Goal: Task Accomplishment & Management: Complete application form

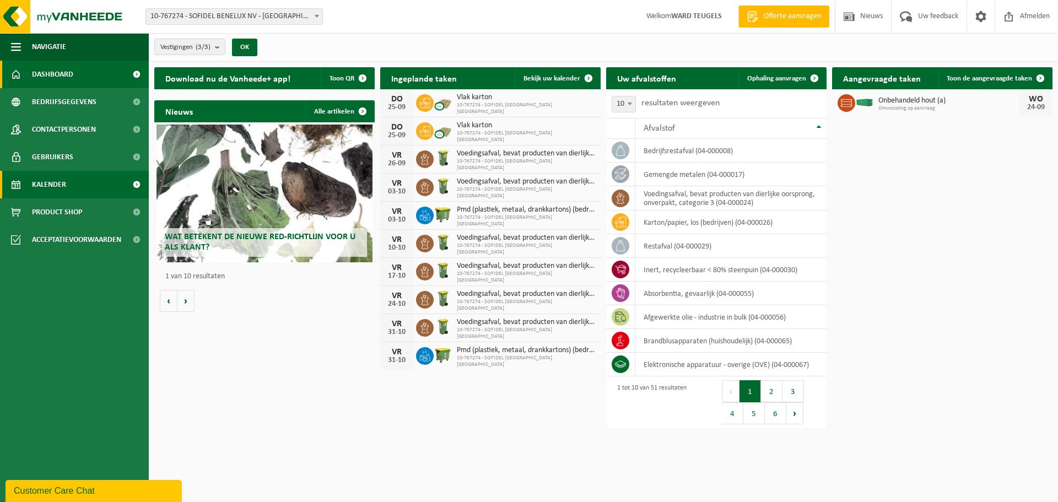
click at [56, 188] on span "Kalender" at bounding box center [49, 185] width 34 height 28
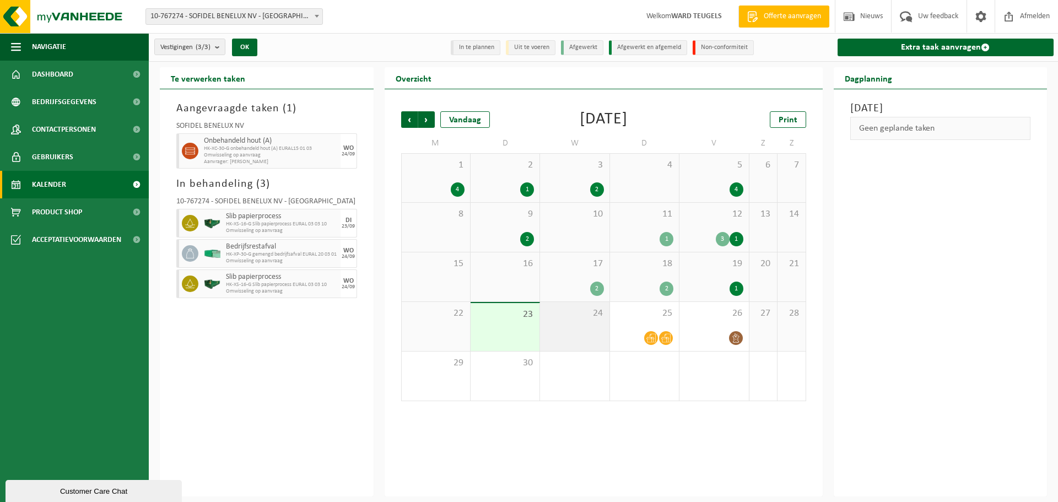
click at [584, 322] on div "24" at bounding box center [574, 326] width 69 height 49
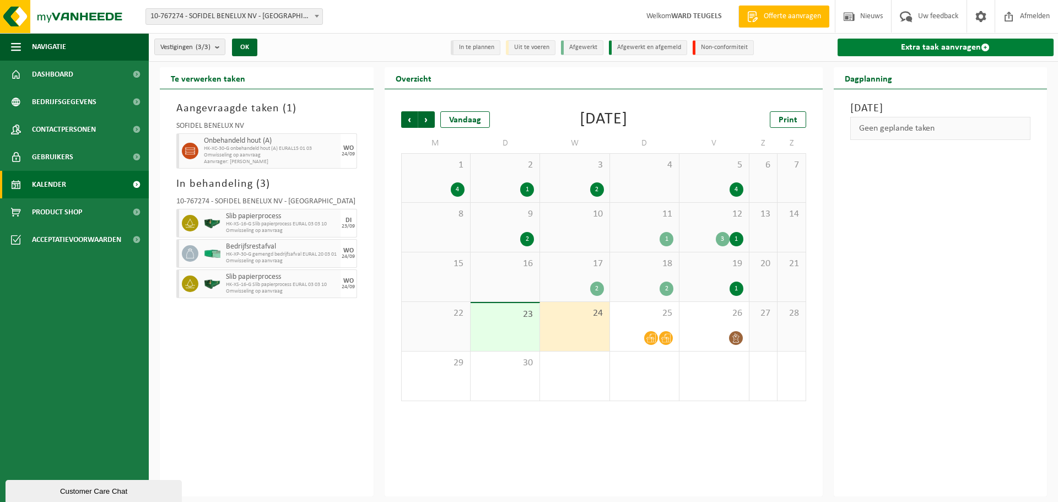
click at [914, 45] on link "Extra taak aanvragen" at bounding box center [946, 48] width 217 height 18
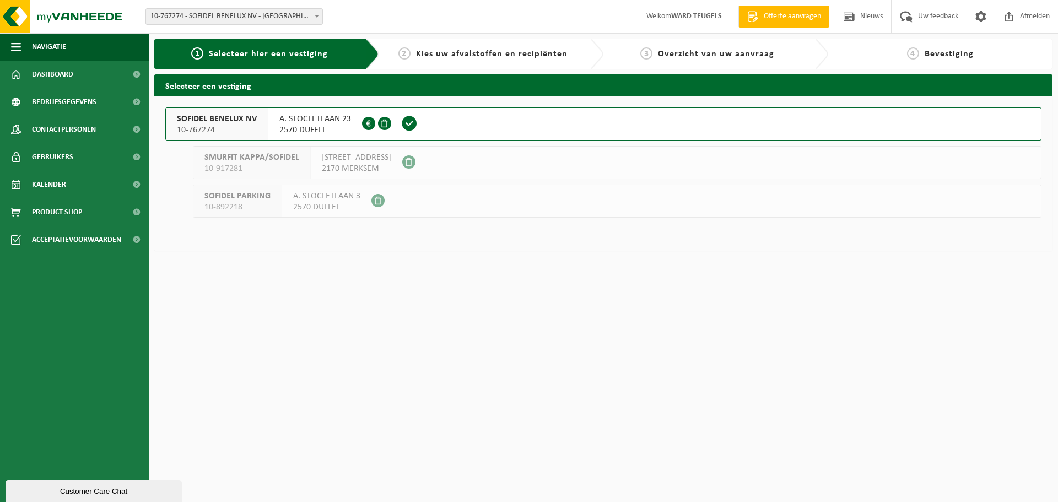
click at [222, 118] on span "SOFIDEL BENELUX NV" at bounding box center [217, 119] width 80 height 11
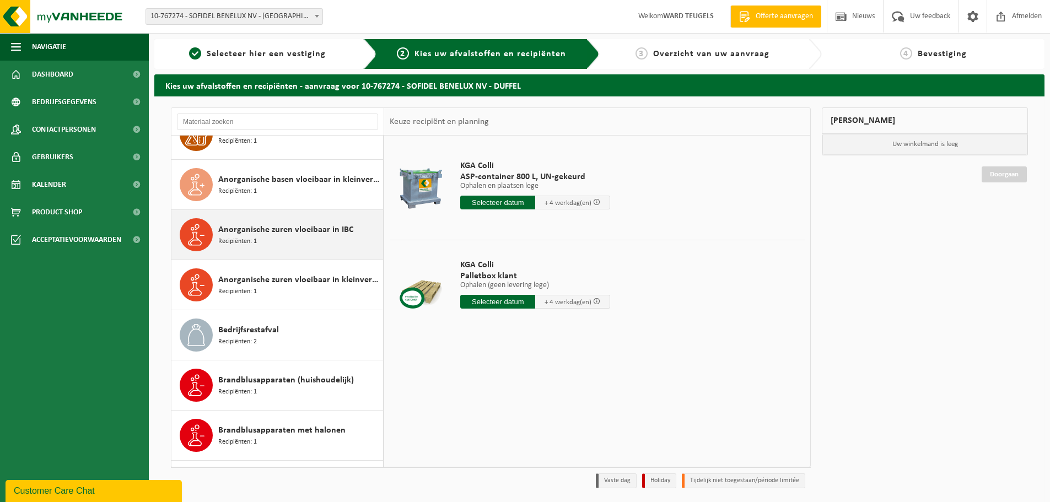
scroll to position [441, 0]
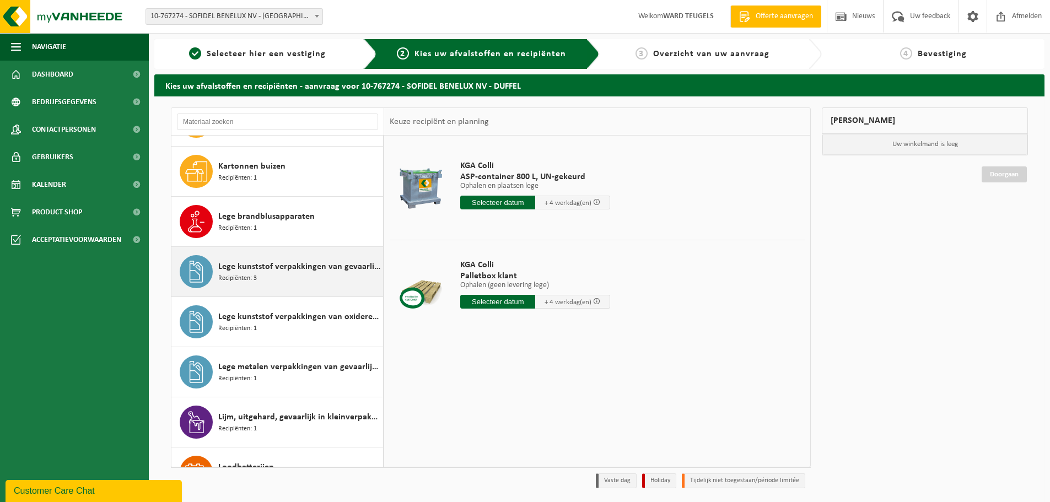
click at [268, 276] on div "Lege kunststof verpakkingen van gevaarlijke stoffen Recipiënten: 3" at bounding box center [299, 271] width 162 height 33
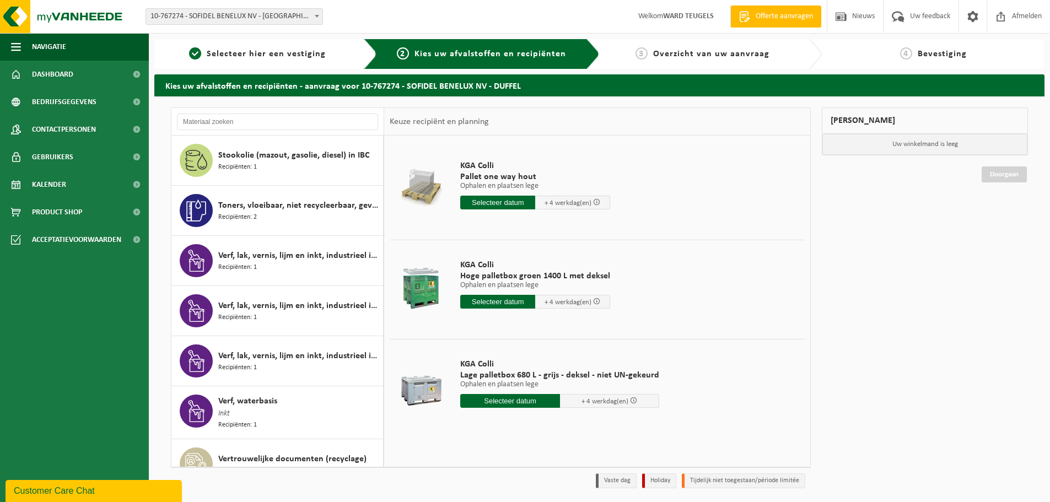
scroll to position [1875, 0]
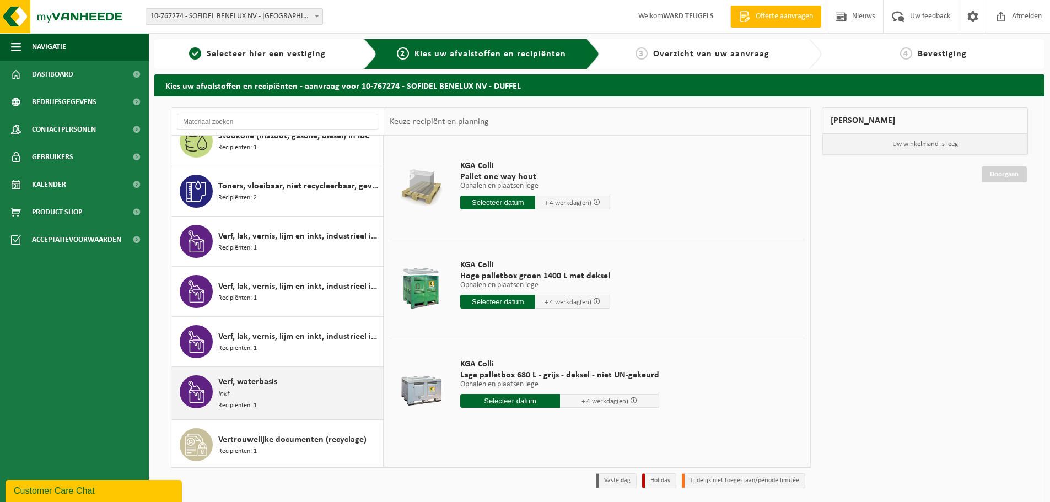
click at [251, 397] on div "Verf, waterbasis Inkt Recipiënten: 1" at bounding box center [299, 393] width 162 height 36
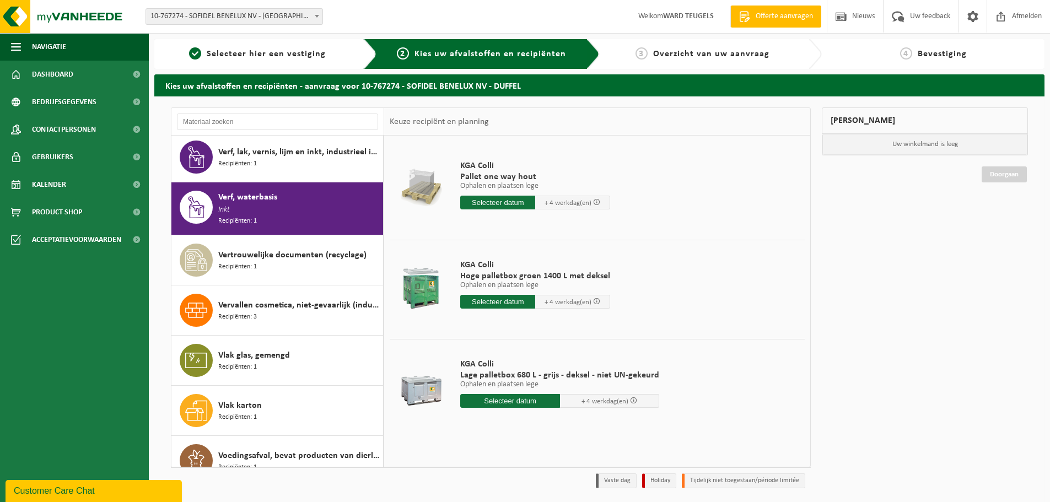
scroll to position [2106, 0]
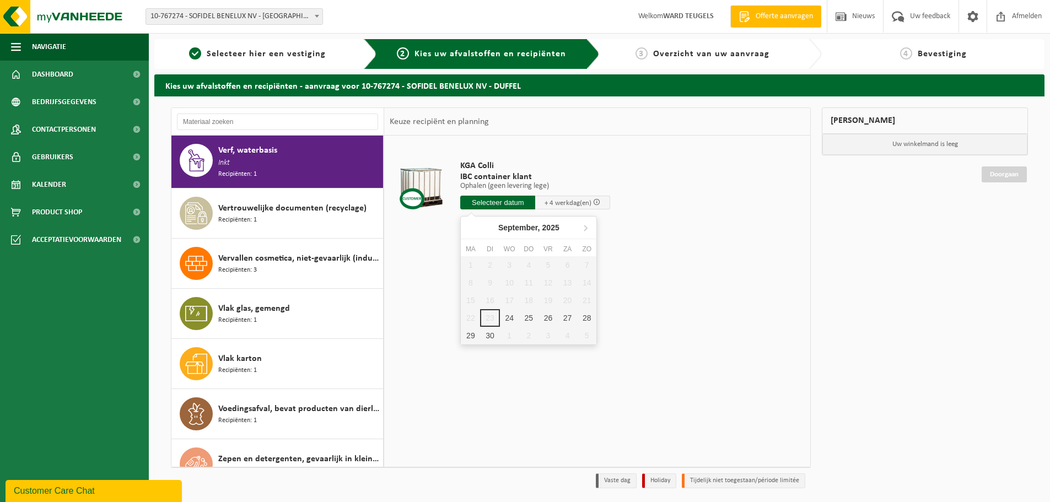
click at [497, 204] on input "text" at bounding box center [497, 203] width 75 height 14
click at [509, 319] on div "24" at bounding box center [509, 318] width 19 height 18
type input "Van 2025-09-24"
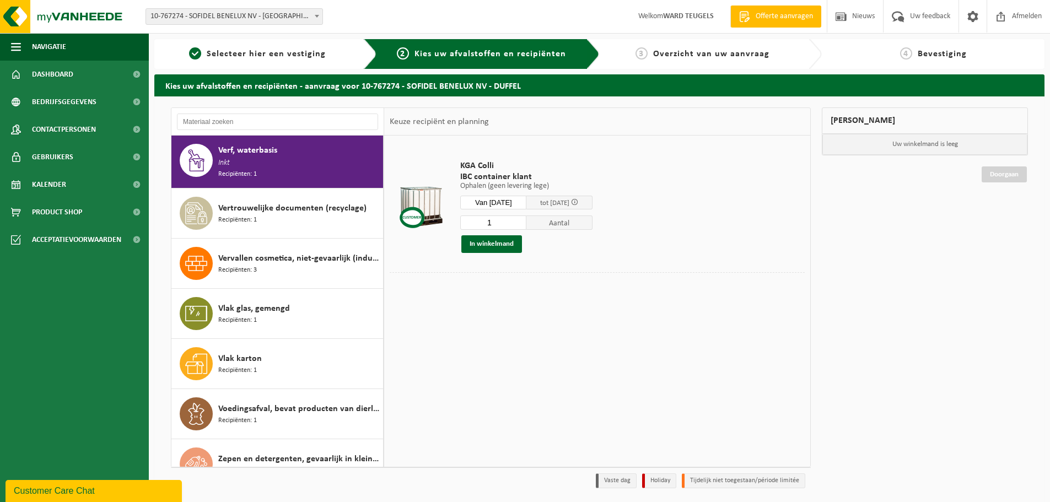
drag, startPoint x: 461, startPoint y: 220, endPoint x: 454, endPoint y: 221, distance: 7.2
click at [455, 221] on div "KGA Colli IBC container klant Ophalen (geen levering lege) Ophalen (geen leveri…" at bounding box center [526, 206] width 143 height 115
type input "3"
click at [493, 239] on button "In winkelmand" at bounding box center [491, 244] width 61 height 18
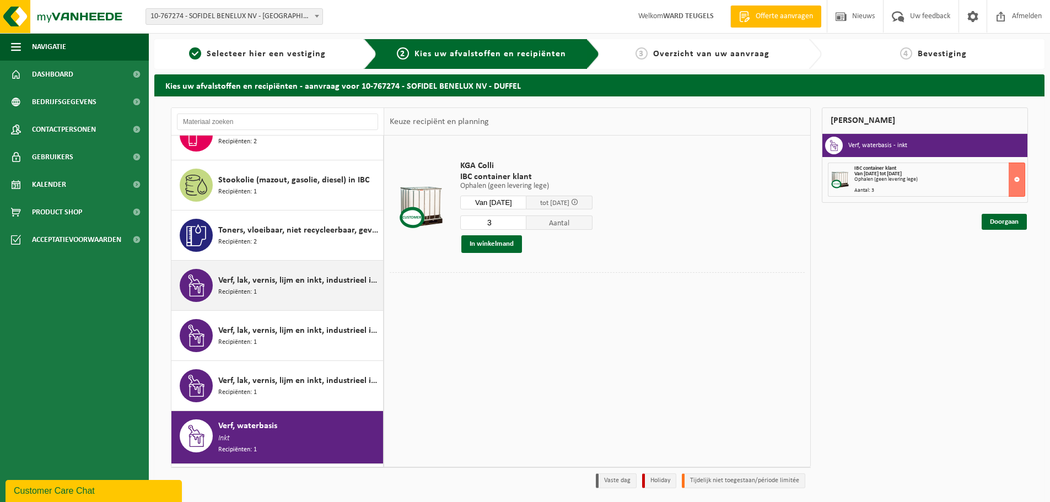
click at [282, 280] on span "Verf, lak, vernis, lijm en inkt, industrieel in 200lt-vat" at bounding box center [299, 280] width 162 height 13
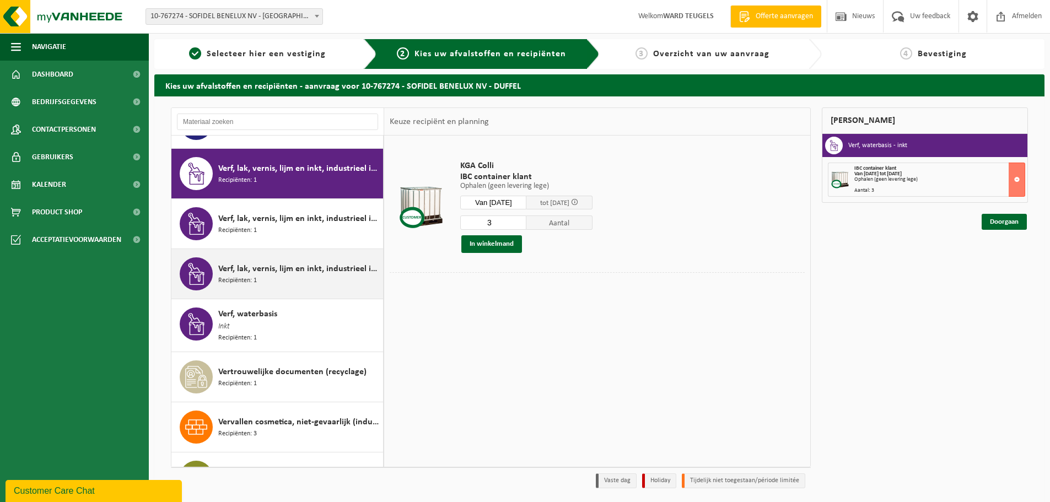
scroll to position [1956, 0]
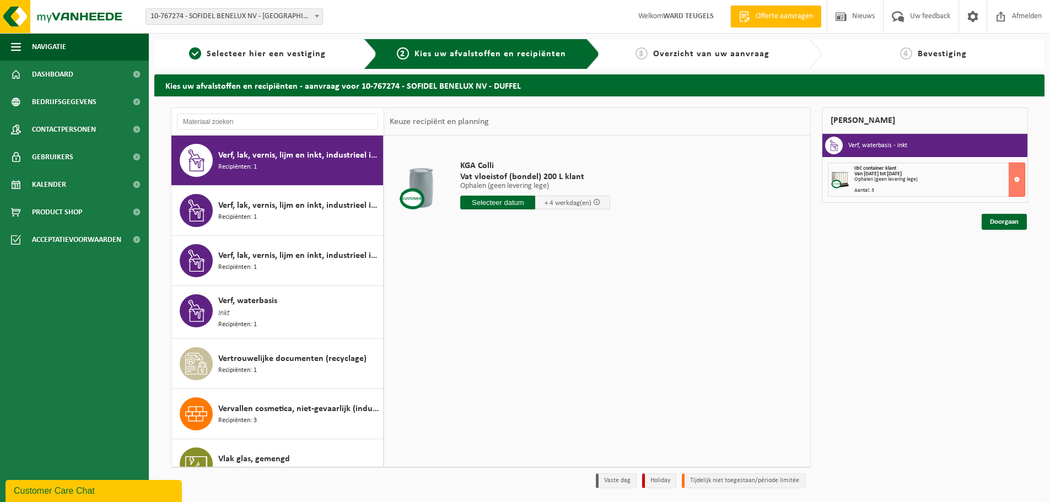
click at [502, 202] on input "text" at bounding box center [497, 203] width 75 height 14
click at [511, 316] on div "24" at bounding box center [509, 318] width 19 height 18
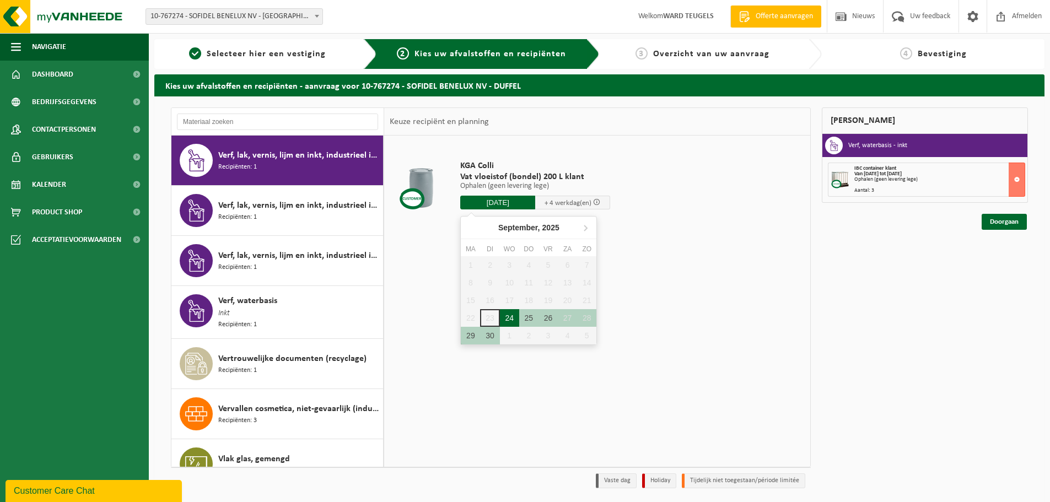
type input "Van 2025-09-24"
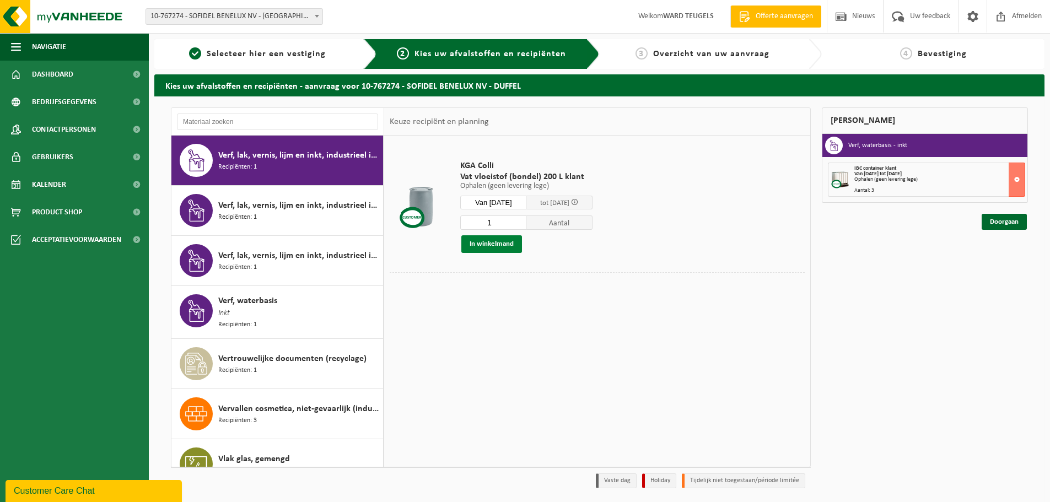
click at [510, 240] on button "In winkelmand" at bounding box center [491, 244] width 61 height 18
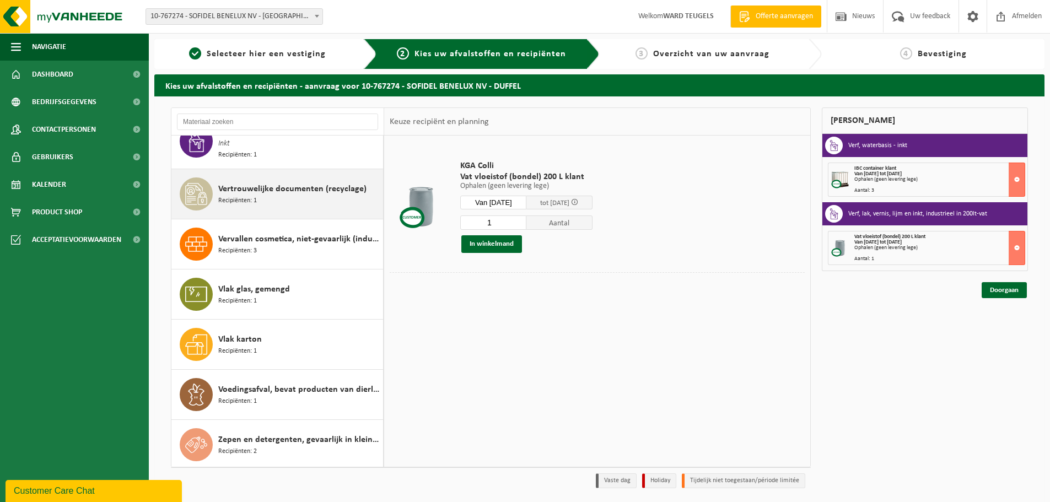
scroll to position [2127, 0]
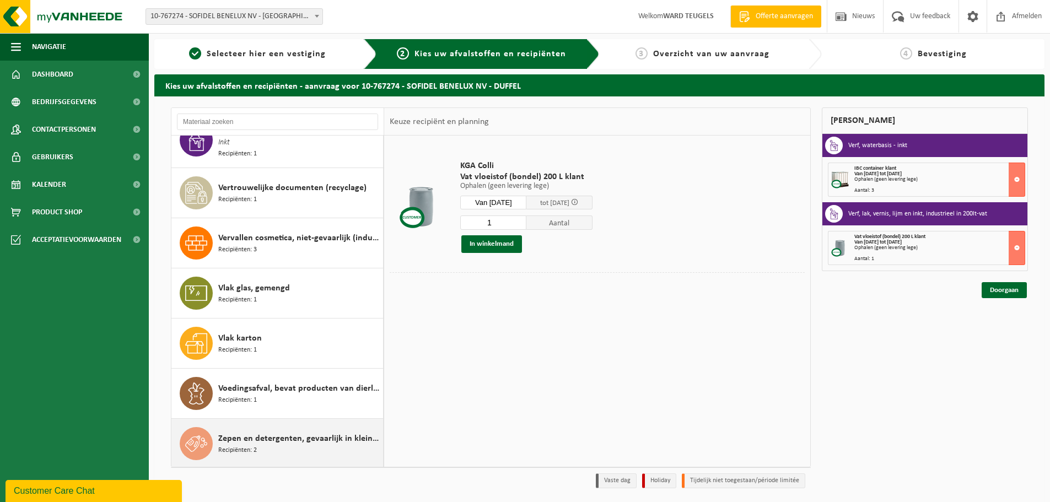
click at [278, 440] on span "Zepen en detergenten, gevaarlijk in kleinverpakking" at bounding box center [299, 438] width 162 height 13
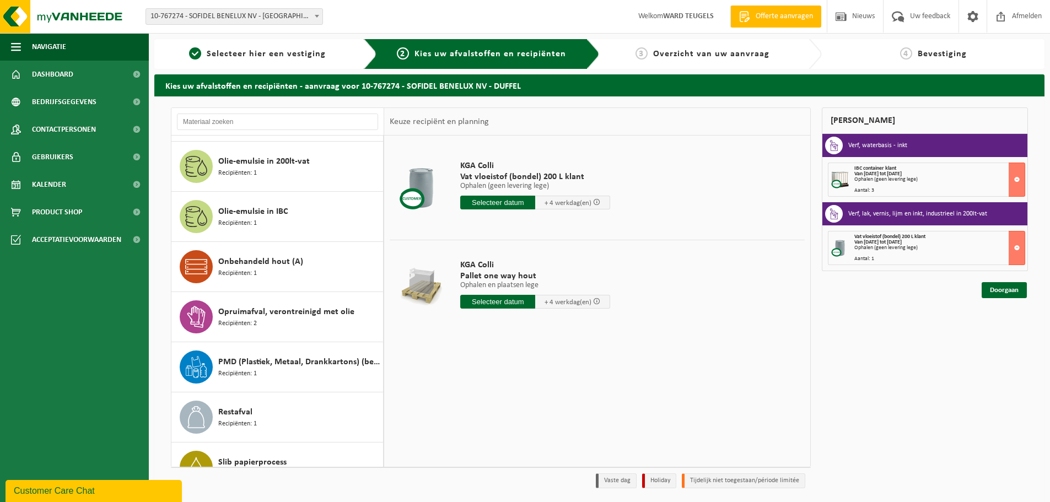
scroll to position [1410, 0]
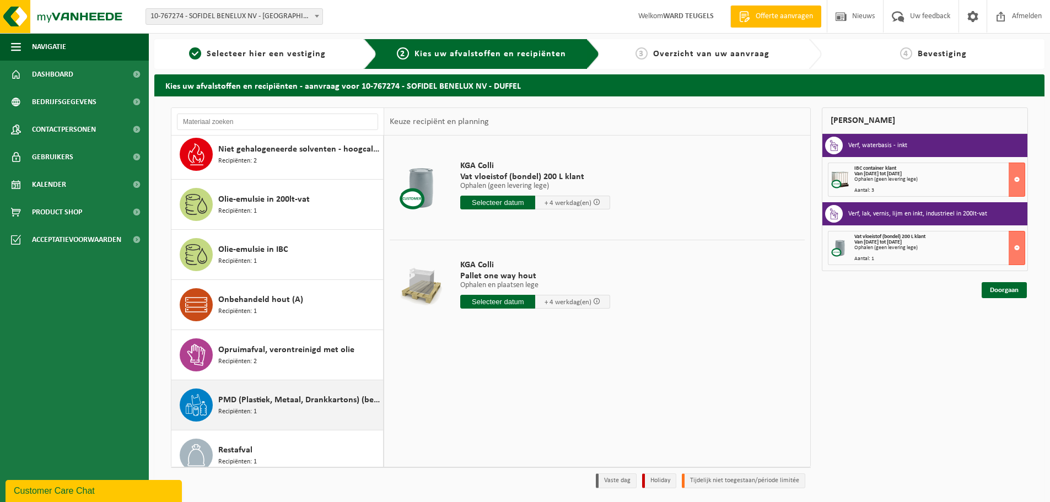
click at [281, 404] on span "PMD (Plastiek, Metaal, Drankkartons) (bedrijven)" at bounding box center [299, 399] width 162 height 13
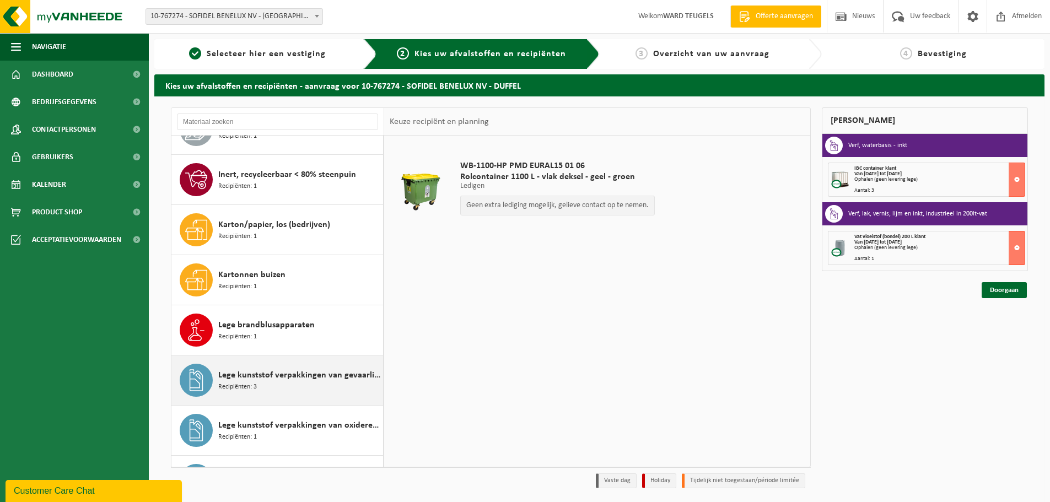
click at [272, 384] on div "Lege kunststof verpakkingen van gevaarlijke stoffen Recipiënten: 3" at bounding box center [299, 380] width 162 height 33
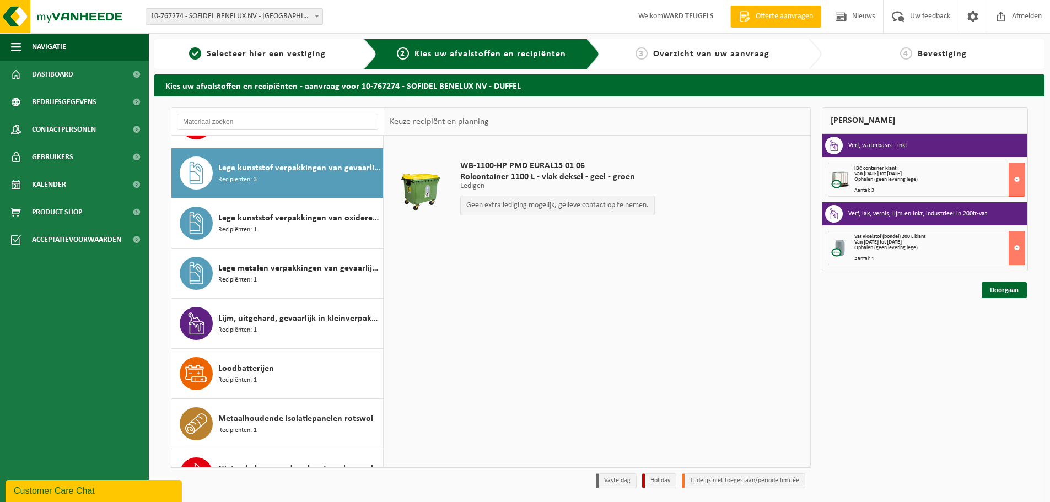
scroll to position [1103, 0]
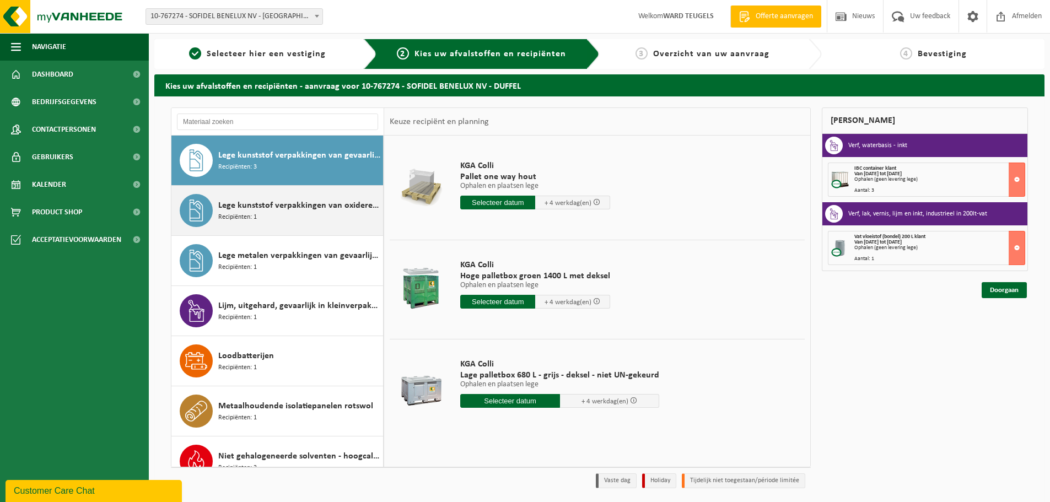
click at [277, 196] on div "Lege kunststof verpakkingen van oxiderende stoffen Recipiënten: 1" at bounding box center [299, 210] width 162 height 33
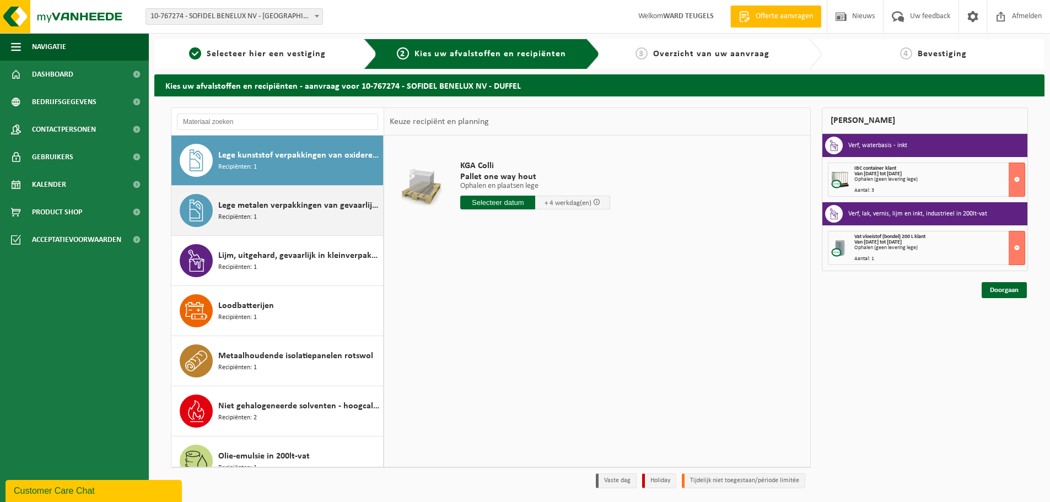
click at [279, 198] on div "Lege metalen verpakkingen van gevaarlijke stoffen Recipiënten: 1" at bounding box center [299, 210] width 162 height 33
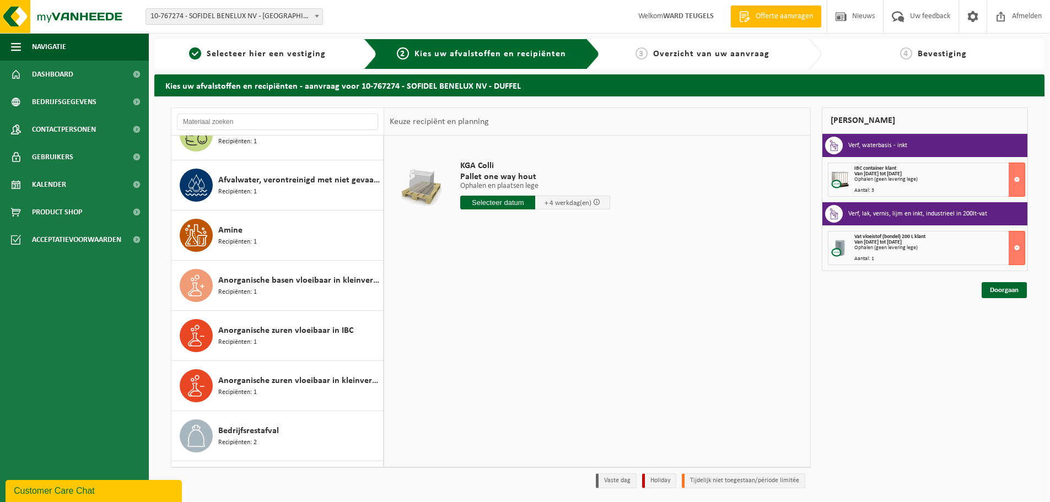
scroll to position [157, 0]
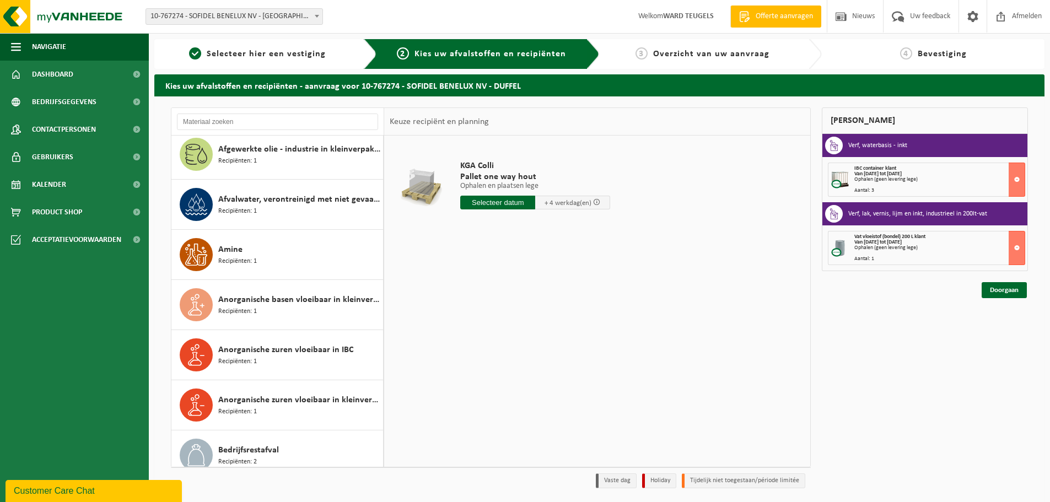
click at [279, 198] on span "Afvalwater, verontreinigd met niet gevaarlijke producten" at bounding box center [299, 199] width 162 height 13
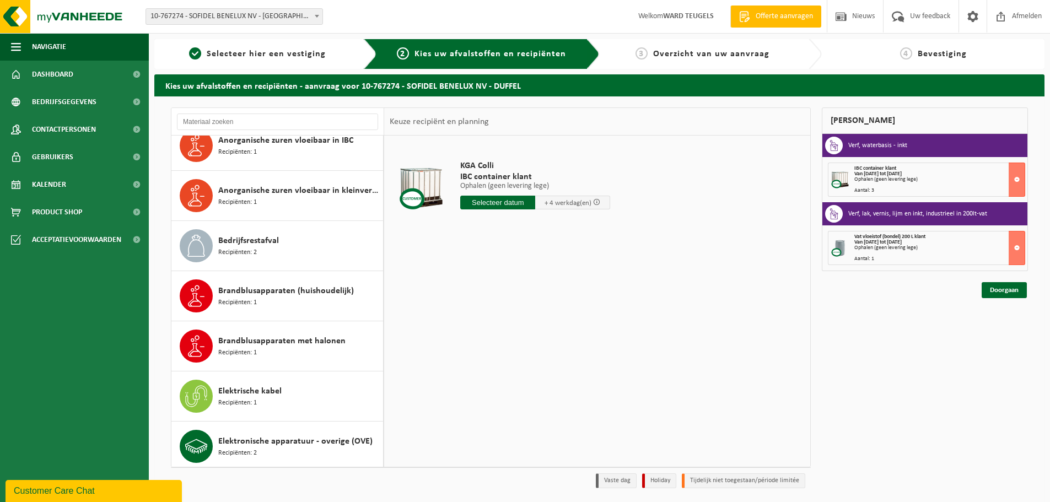
scroll to position [386, 0]
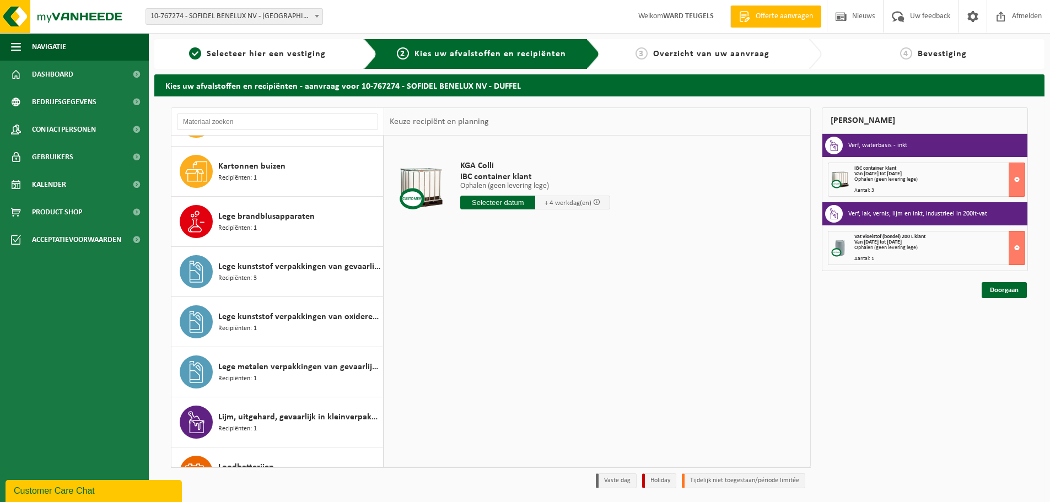
click at [283, 268] on span "Lege kunststof verpakkingen van gevaarlijke stoffen" at bounding box center [299, 266] width 162 height 13
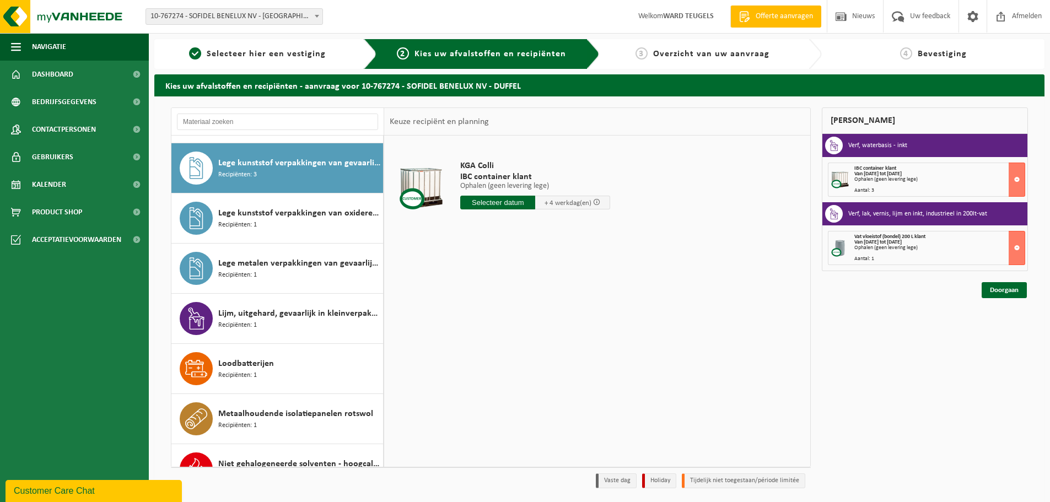
scroll to position [1103, 0]
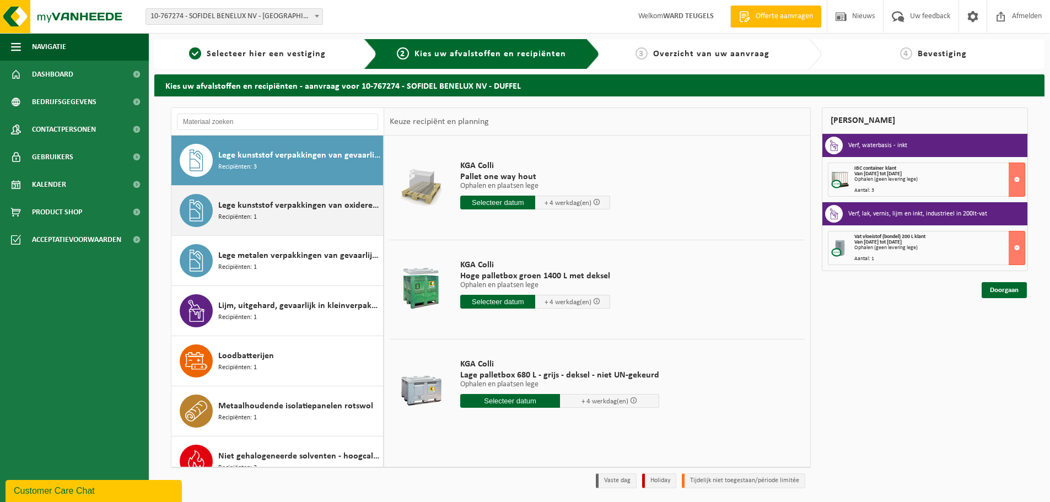
click at [289, 224] on div "Lege kunststof verpakkingen van oxiderende stoffen Recipiënten: 1" at bounding box center [299, 210] width 162 height 33
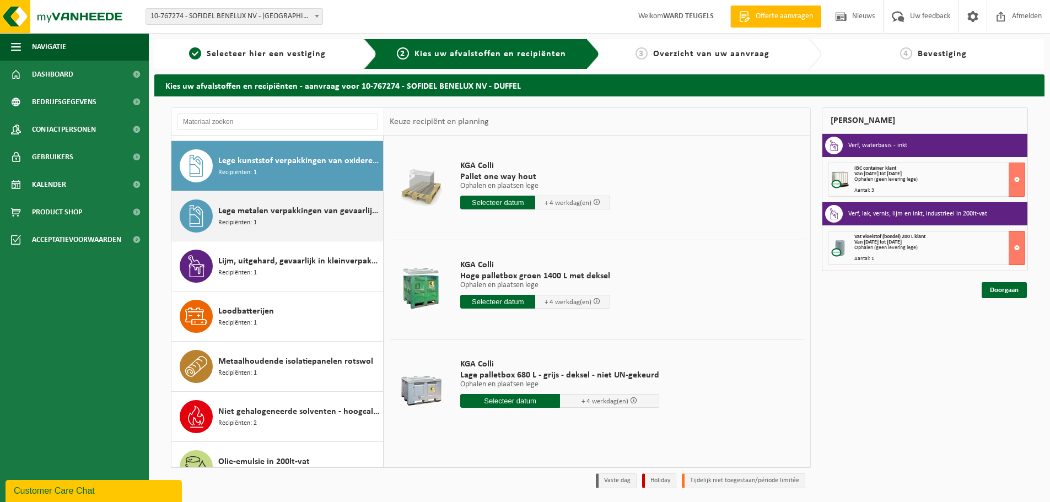
scroll to position [1153, 0]
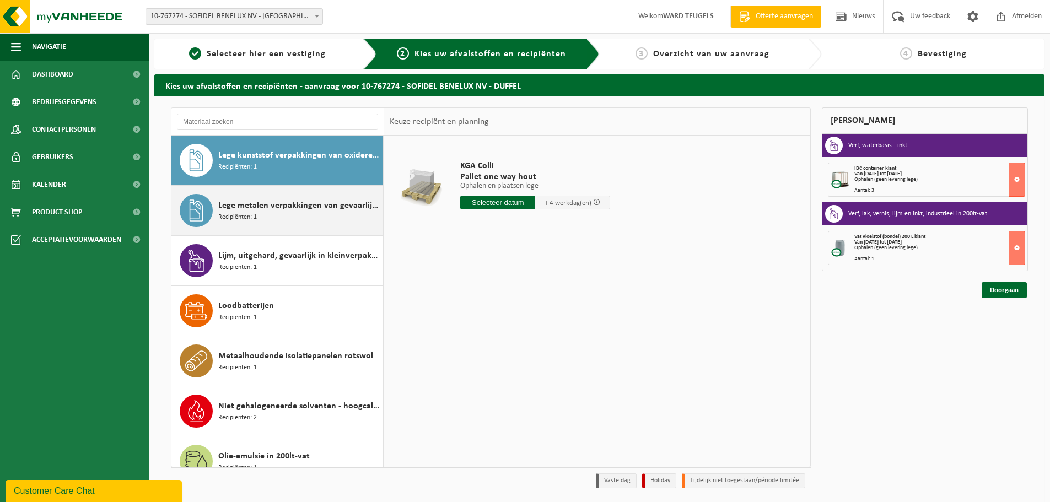
click at [276, 217] on div "Lege metalen verpakkingen van gevaarlijke stoffen Recipiënten: 1" at bounding box center [299, 210] width 162 height 33
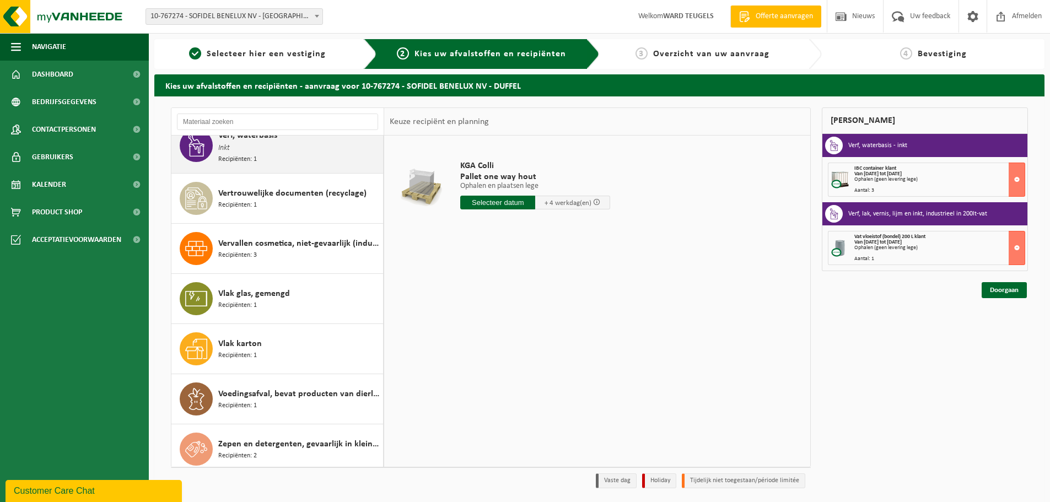
scroll to position [2127, 0]
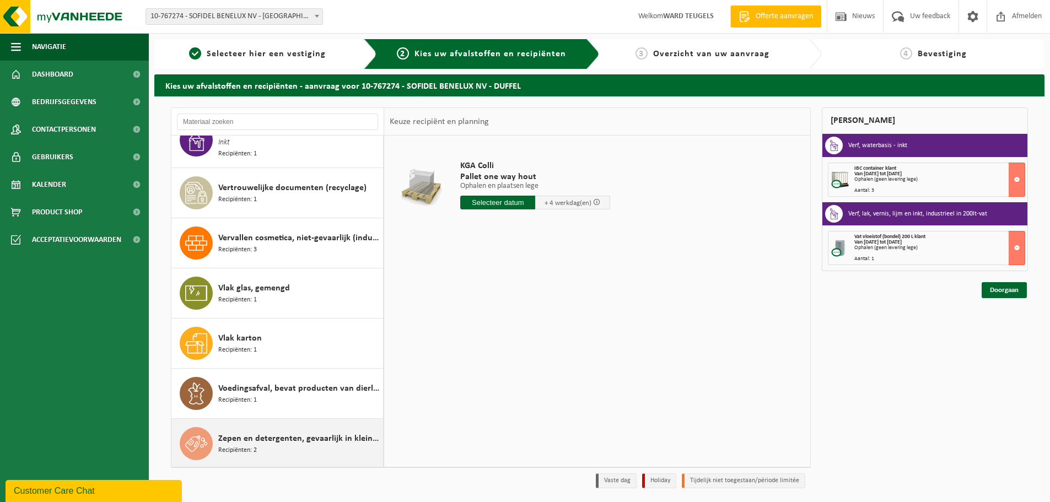
click at [270, 446] on div "Zepen en detergenten, gevaarlijk in kleinverpakking Recipiënten: 2" at bounding box center [299, 443] width 162 height 33
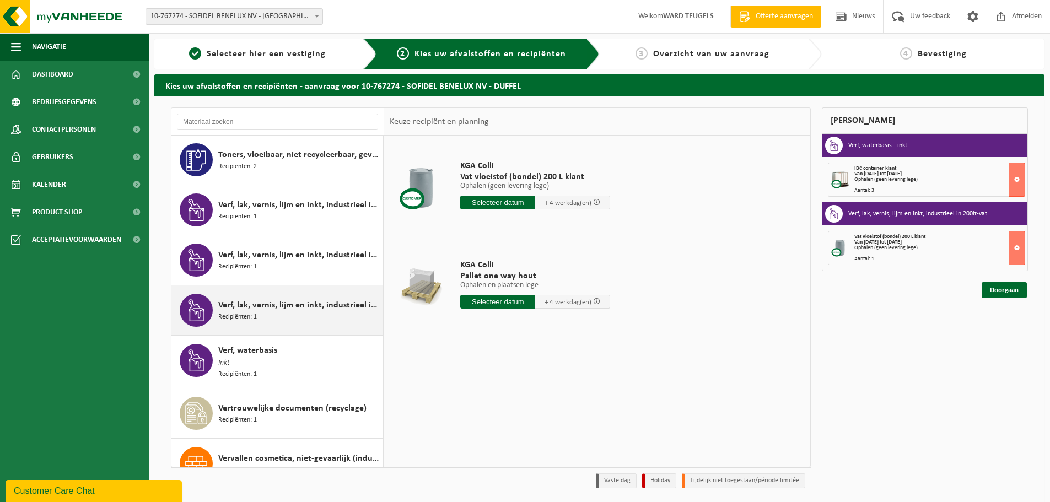
click at [299, 309] on span "Verf, lak, vernis, lijm en inkt, industrieel in kleinverpakking" at bounding box center [299, 305] width 162 height 13
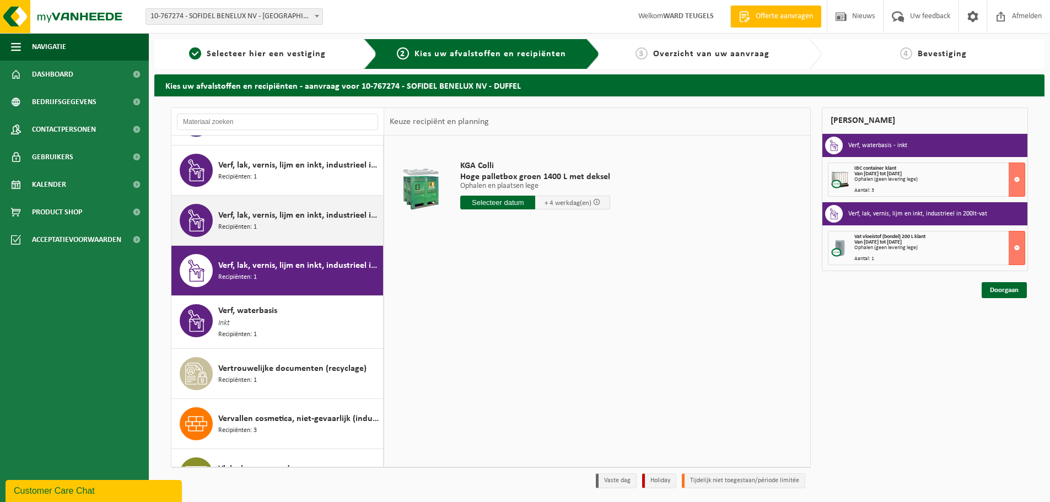
click at [294, 218] on span "Verf, lak, vernis, lijm en inkt, industrieel in IBC" at bounding box center [299, 215] width 162 height 13
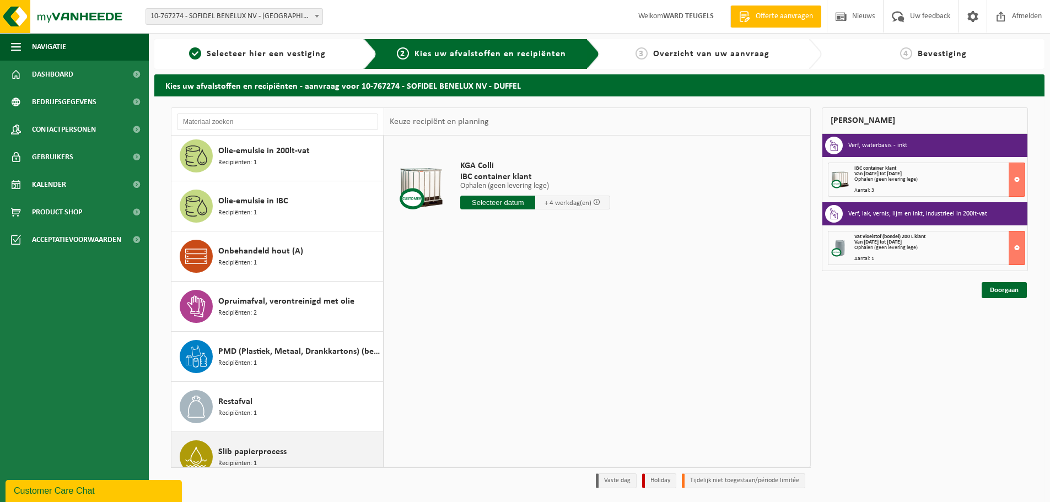
scroll to position [1455, 0]
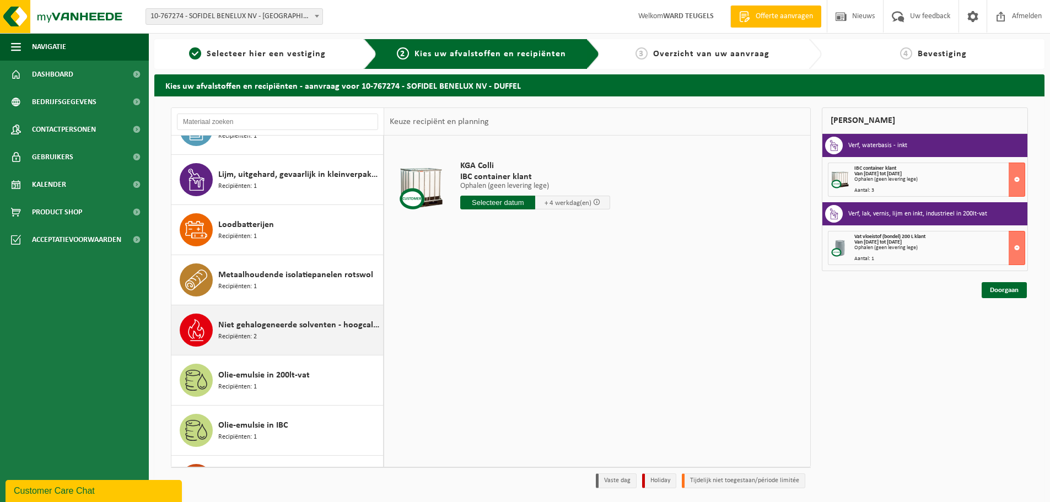
click at [268, 315] on div "Niet gehalogeneerde solventen - hoogcalorisch in kleinverpakking Recipiënten: 2" at bounding box center [299, 330] width 162 height 33
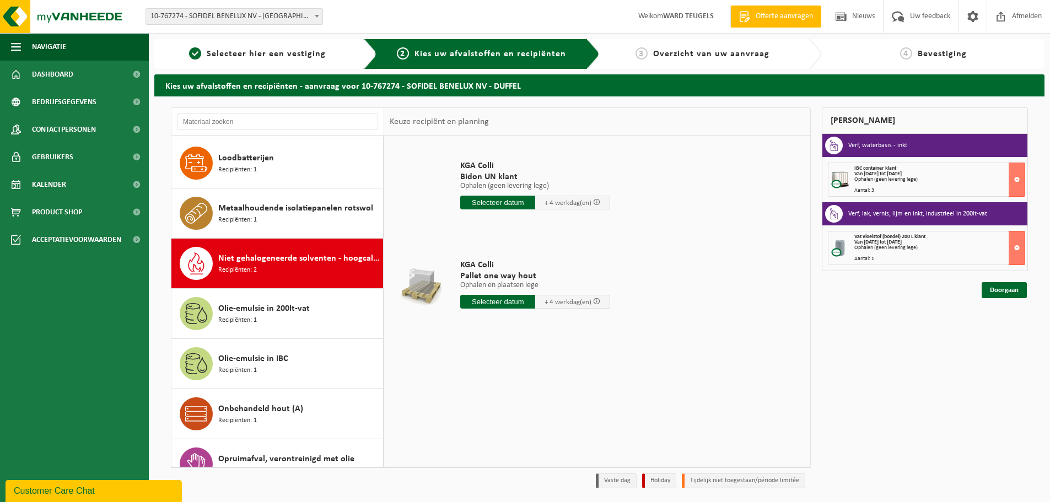
scroll to position [1294, 0]
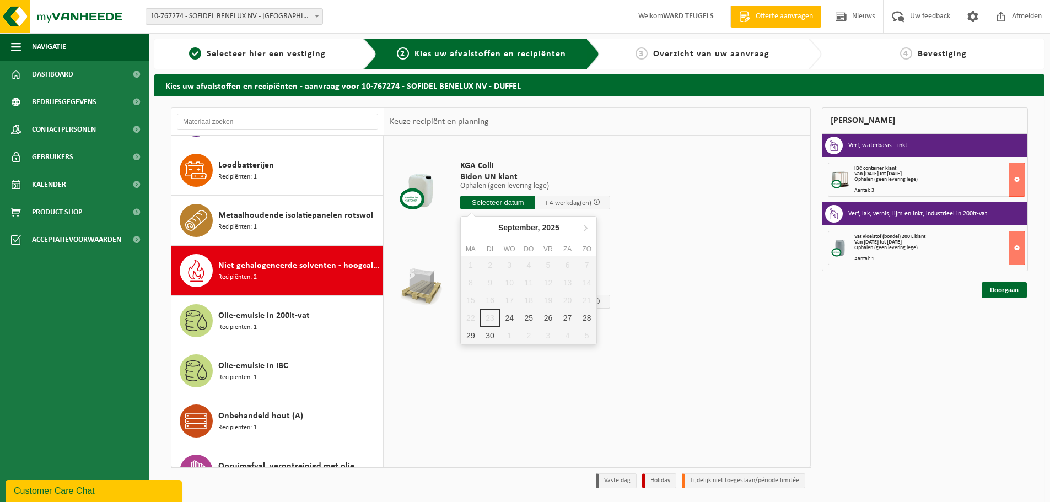
click at [509, 200] on input "text" at bounding box center [497, 203] width 75 height 14
click at [509, 316] on div "24" at bounding box center [509, 318] width 19 height 18
type input "Van 2025-09-24"
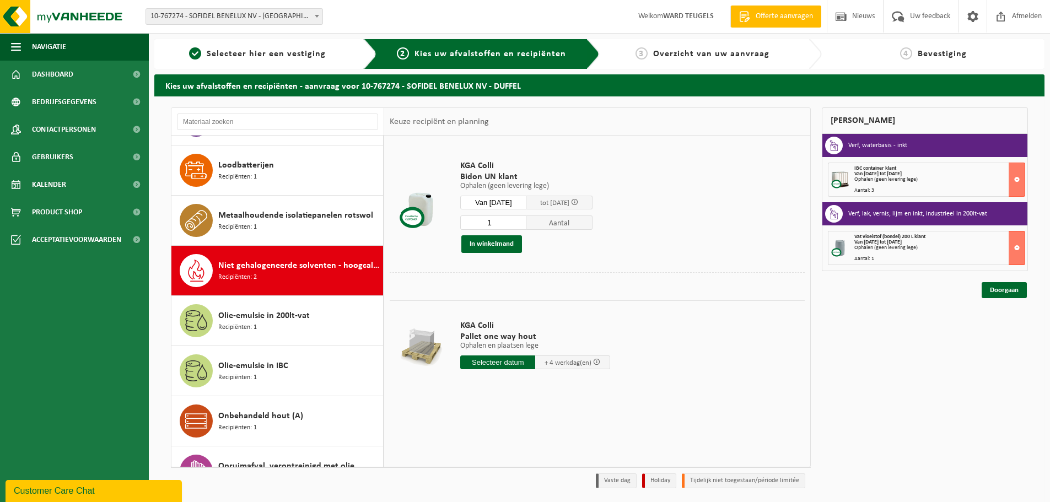
drag, startPoint x: 516, startPoint y: 220, endPoint x: 446, endPoint y: 218, distance: 70.6
click at [447, 218] on tr "KGA Colli Bidon UN klant Ophalen (geen levering lege) Ophalen (geen levering le…" at bounding box center [597, 206] width 415 height 131
type input "51"
click at [500, 355] on input "text" at bounding box center [497, 362] width 75 height 14
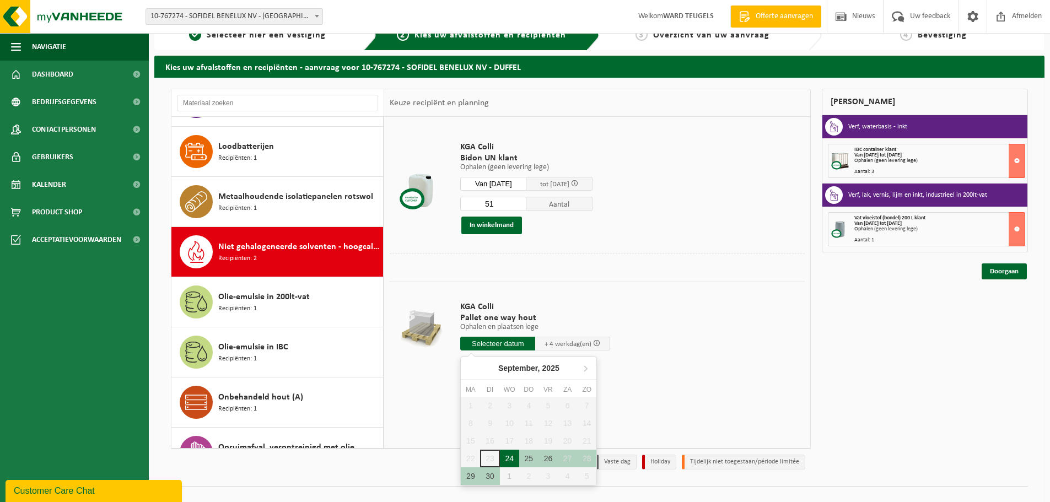
scroll to position [36, 0]
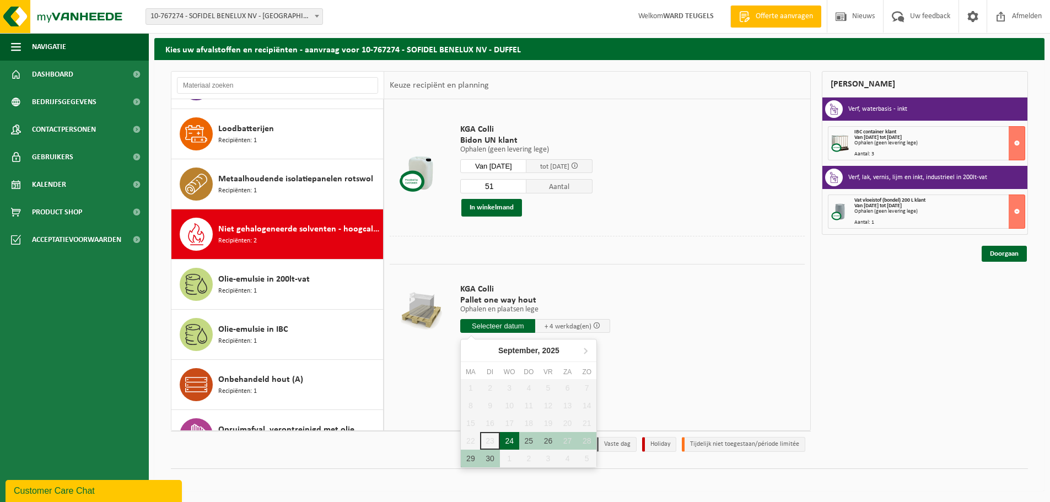
click at [508, 437] on div "24" at bounding box center [509, 441] width 19 height 18
type input "Van 2025-09-24"
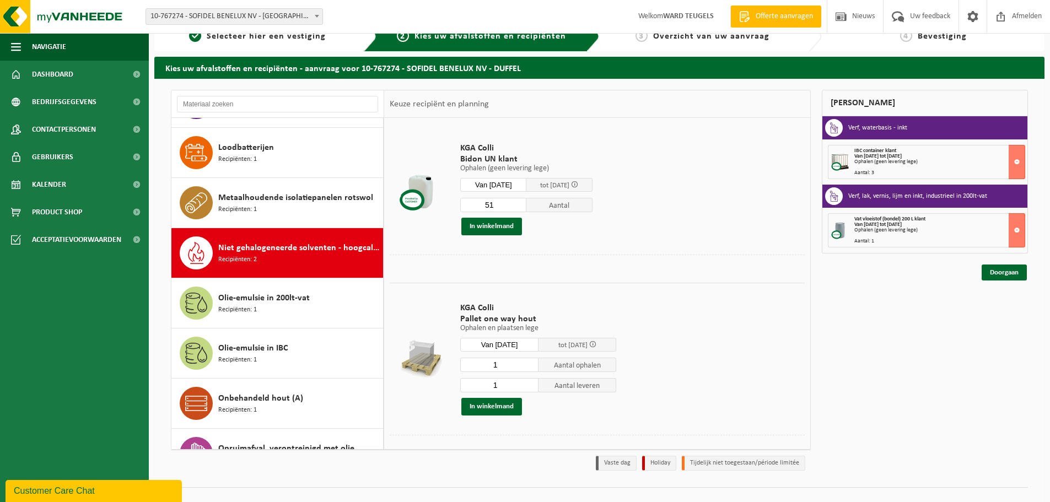
scroll to position [0, 0]
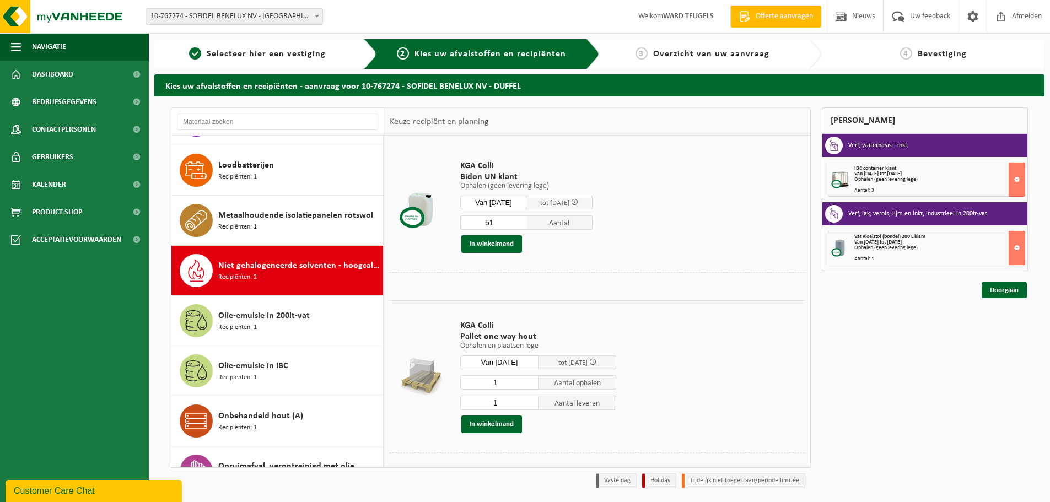
drag, startPoint x: 449, startPoint y: 224, endPoint x: 428, endPoint y: 224, distance: 20.9
click at [430, 224] on tr "KGA Colli Bidon UN klant Ophalen (geen levering lege) Ophalen (geen levering le…" at bounding box center [597, 206] width 415 height 131
click at [336, 310] on div "Olie-emulsie in 200lt-vat Recipiënten: 1" at bounding box center [299, 320] width 162 height 33
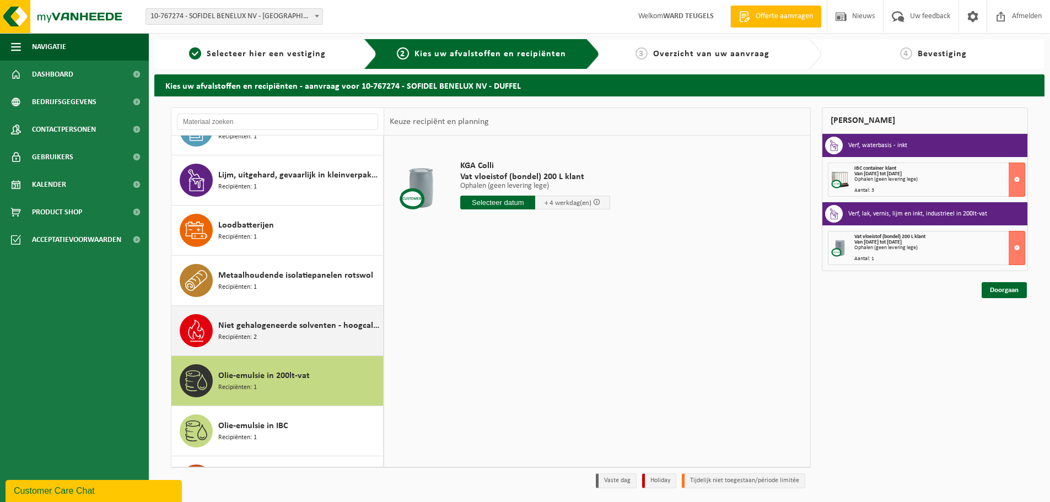
click at [298, 319] on div "Niet gehalogeneerde solventen - hoogcalorisch in kleinverpakking Recipiënten: 2" at bounding box center [299, 330] width 162 height 33
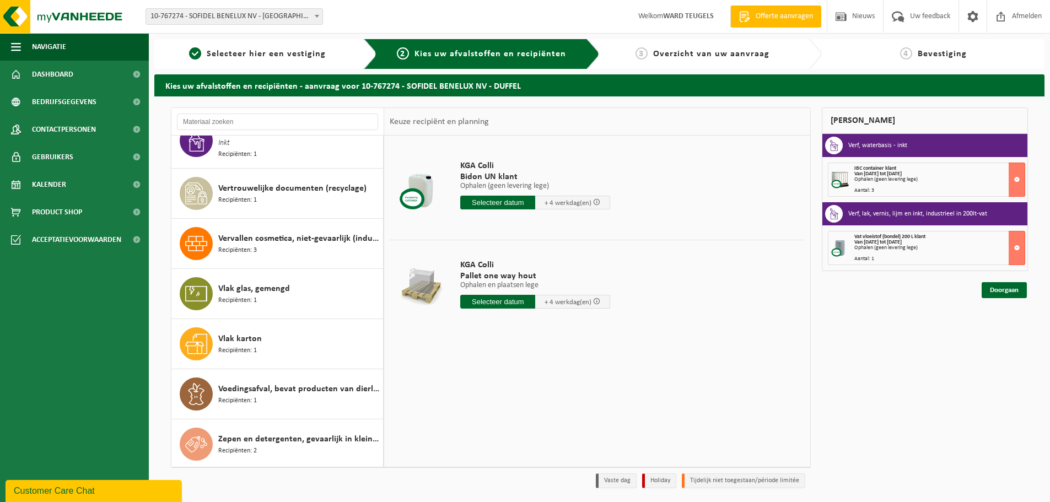
scroll to position [2127, 0]
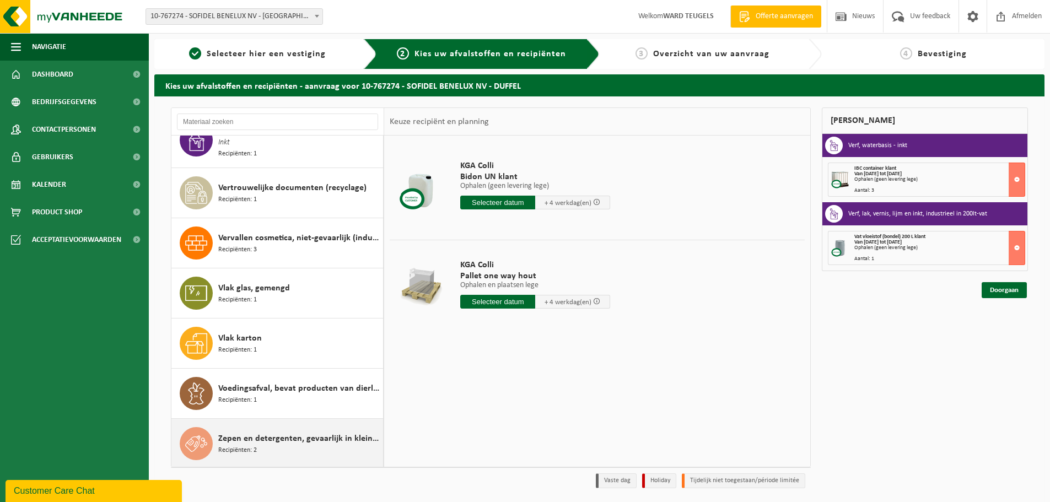
click at [271, 444] on div "Zepen en detergenten, gevaarlijk in kleinverpakking Recipiënten: 2" at bounding box center [299, 443] width 162 height 33
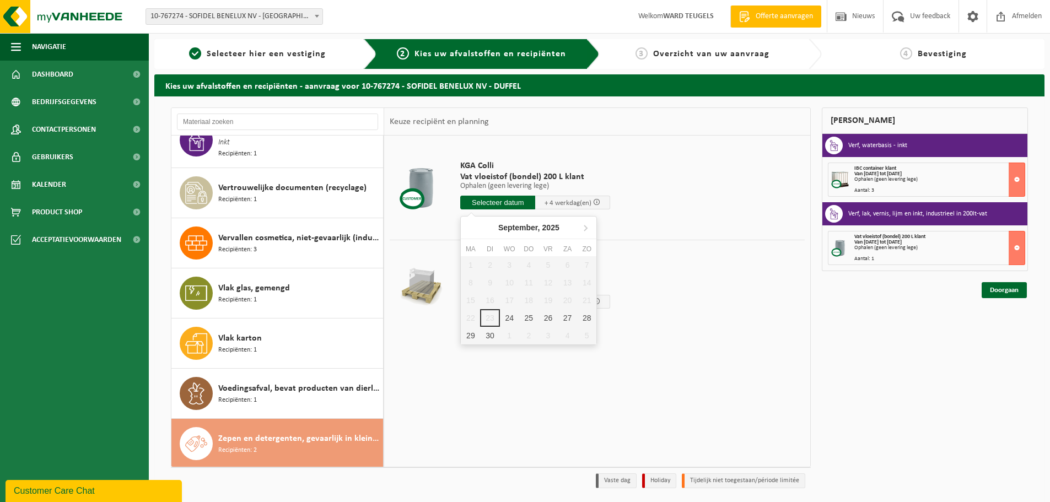
click at [490, 197] on input "text" at bounding box center [497, 203] width 75 height 14
click at [422, 373] on div "KGA Colli Vat vloeistof (bondel) 200 L klant Ophalen (geen levering lege) Ophal…" at bounding box center [597, 301] width 426 height 331
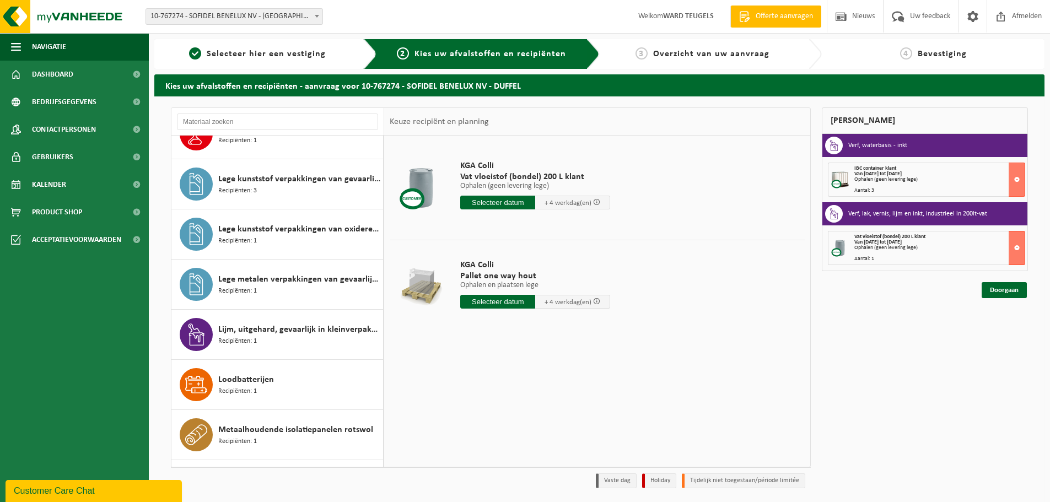
scroll to position [1024, 0]
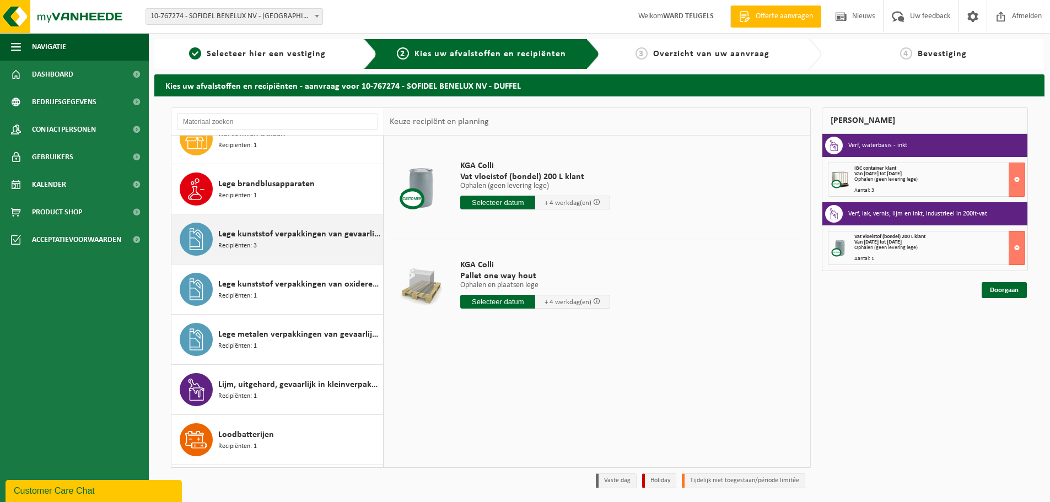
click at [278, 247] on div "Lege kunststof verpakkingen van gevaarlijke stoffen Recipiënten: 3" at bounding box center [299, 239] width 162 height 33
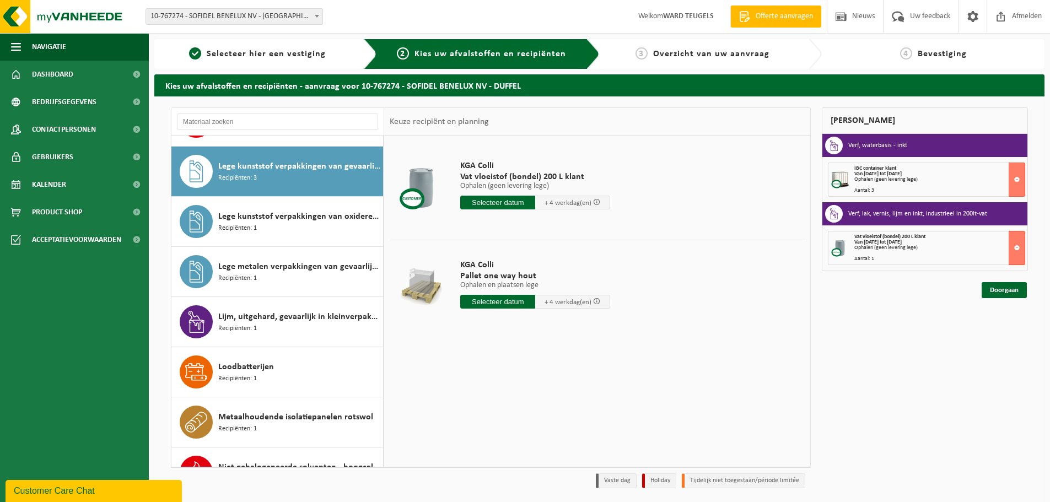
scroll to position [1103, 0]
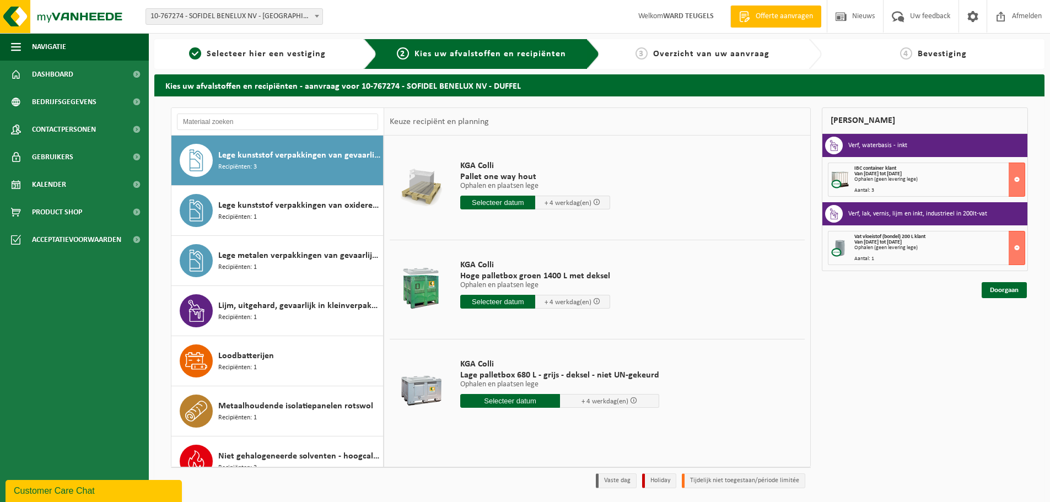
click at [326, 165] on div "Lege kunststof verpakkingen van gevaarlijke stoffen Recipiënten: 3" at bounding box center [299, 160] width 162 height 33
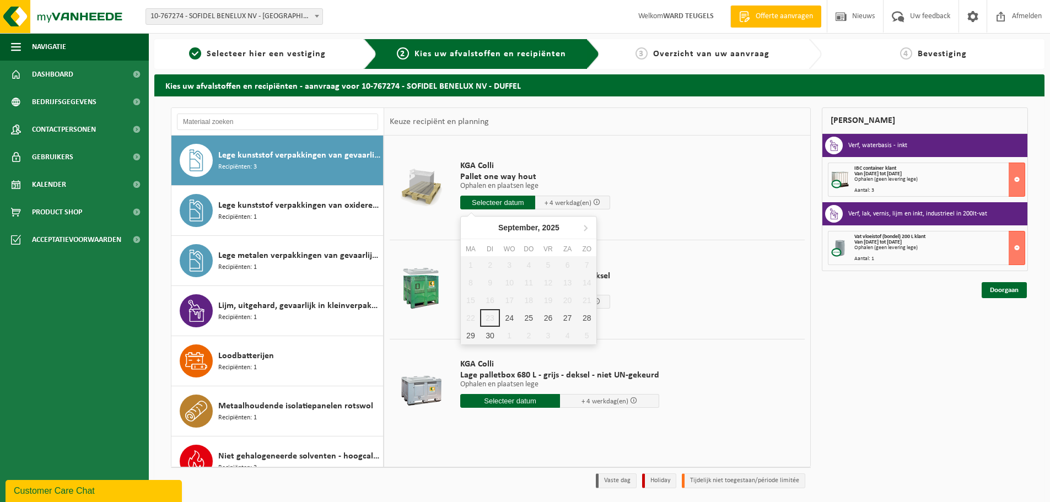
click at [501, 201] on input "text" at bounding box center [497, 203] width 75 height 14
click at [509, 319] on div "24" at bounding box center [509, 318] width 19 height 18
type input "Van 2025-09-24"
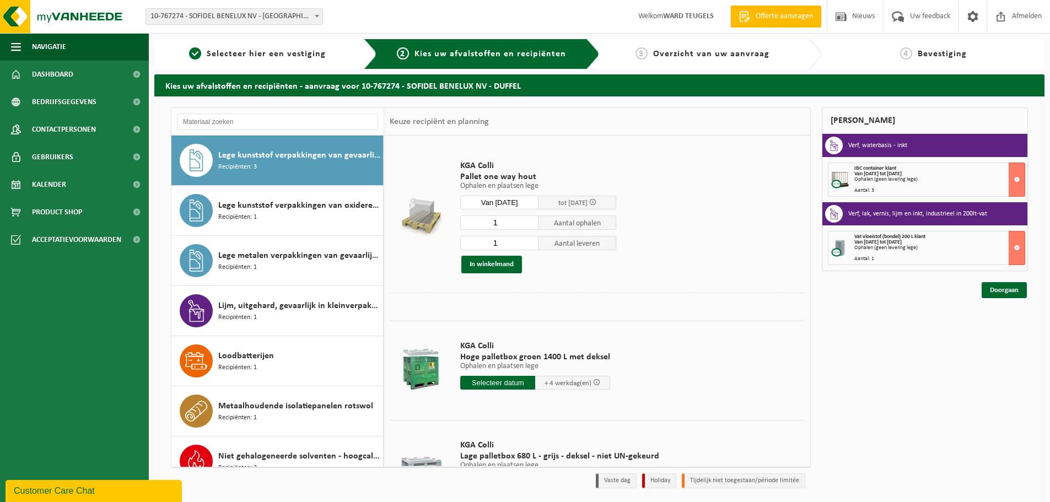
drag, startPoint x: 504, startPoint y: 240, endPoint x: 466, endPoint y: 241, distance: 38.1
click at [466, 241] on input "1" at bounding box center [499, 243] width 78 height 14
type input "0"
click at [489, 262] on button "In winkelmand" at bounding box center [491, 265] width 61 height 18
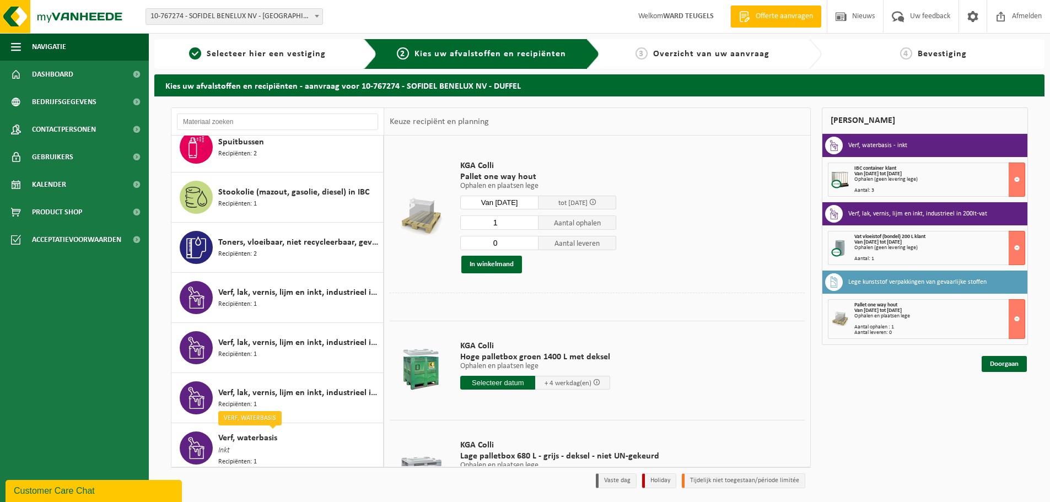
scroll to position [2127, 0]
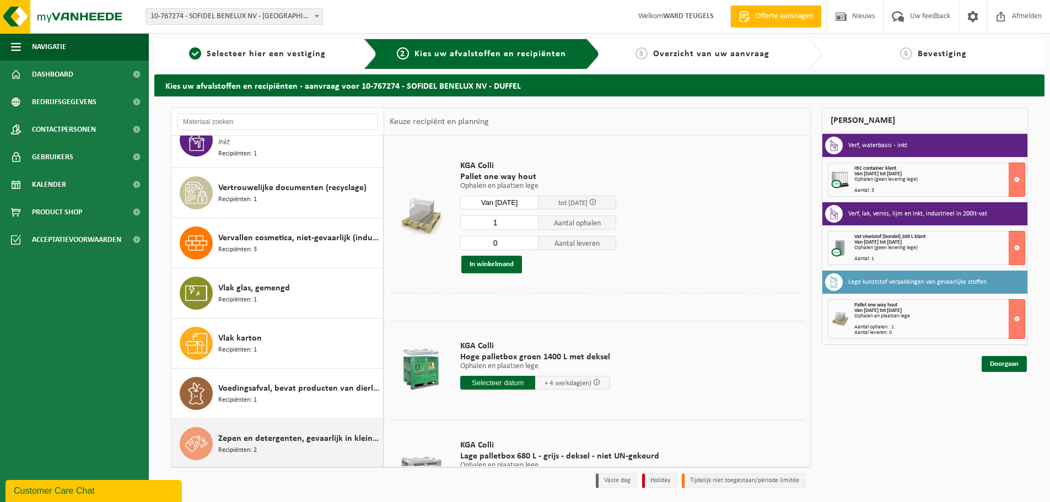
click at [257, 432] on span "Zepen en detergenten, gevaarlijk in kleinverpakking" at bounding box center [299, 438] width 162 height 13
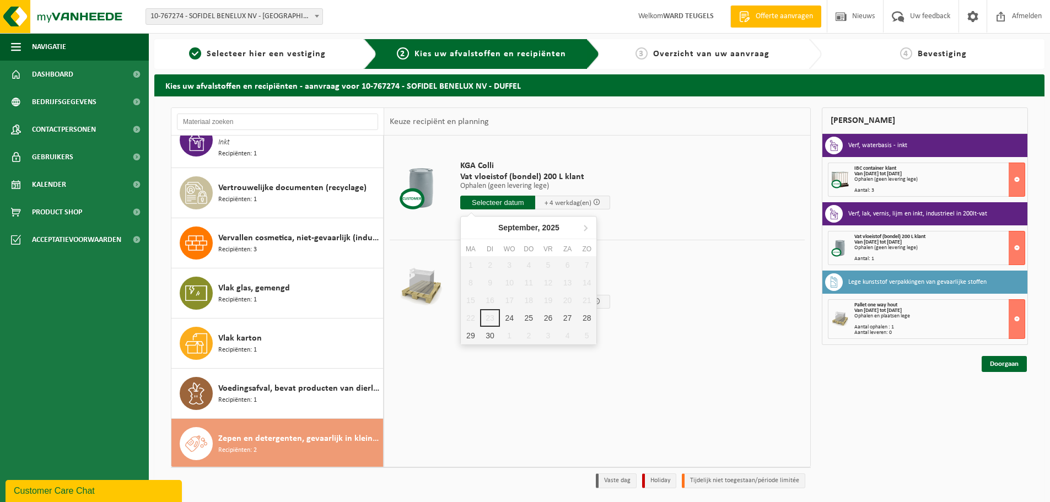
click at [492, 201] on input "text" at bounding box center [497, 203] width 75 height 14
click at [509, 317] on div "24" at bounding box center [509, 318] width 19 height 18
type input "Van 2025-09-24"
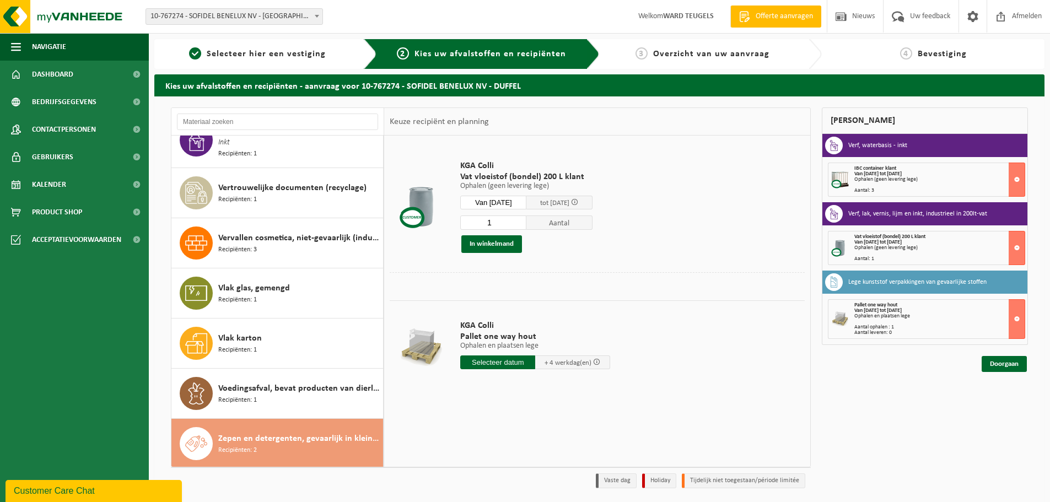
drag, startPoint x: 482, startPoint y: 223, endPoint x: 472, endPoint y: 220, distance: 10.3
click at [472, 220] on input "1" at bounding box center [493, 222] width 66 height 14
type input "12"
click at [500, 245] on button "In winkelmand" at bounding box center [491, 244] width 61 height 18
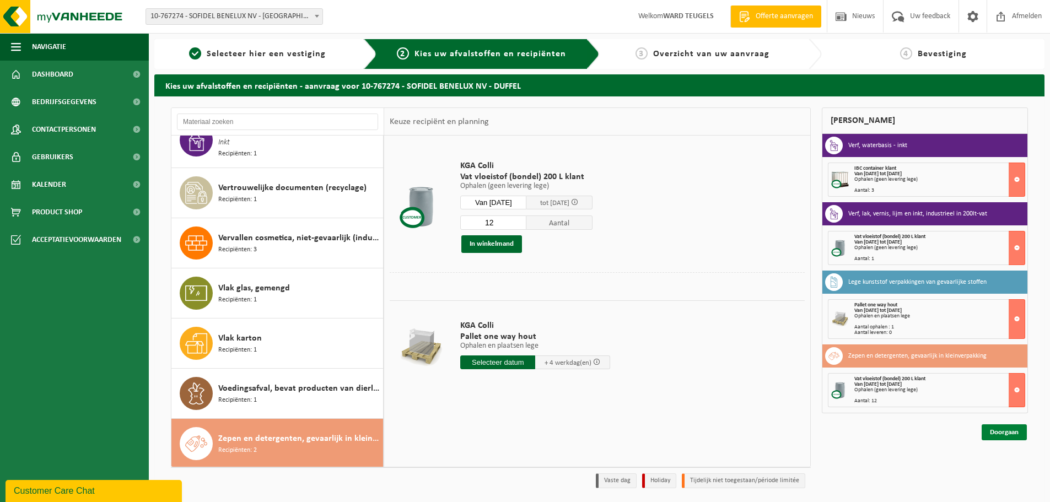
click at [1001, 429] on link "Doorgaan" at bounding box center [1003, 432] width 45 height 16
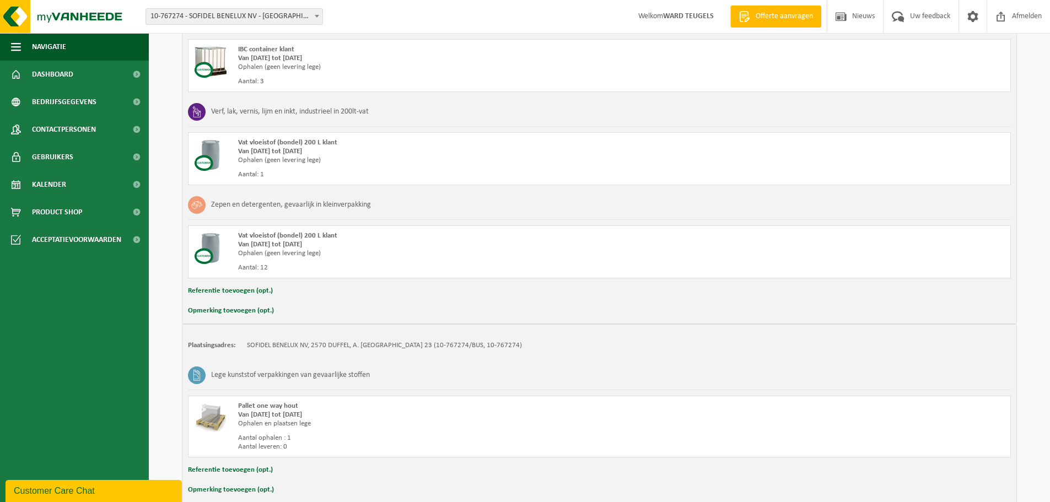
scroll to position [336, 0]
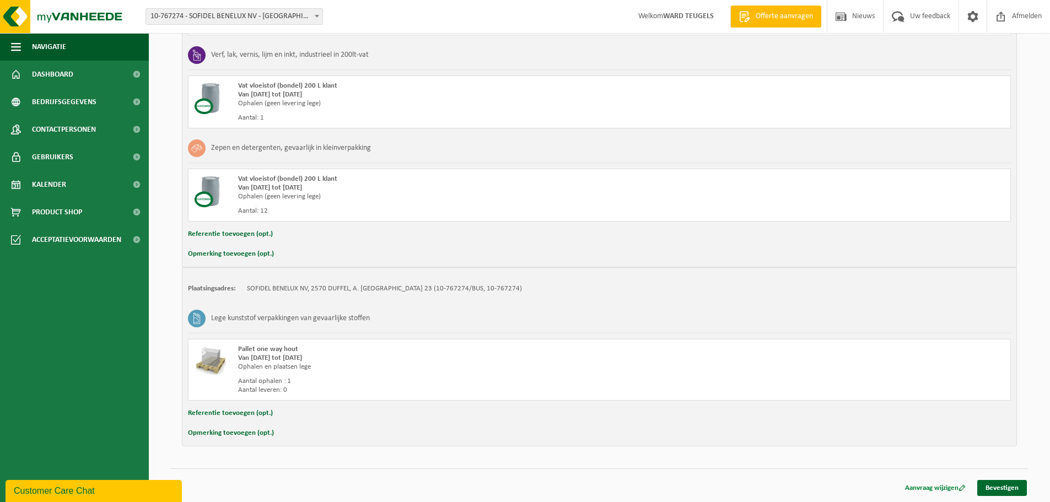
click at [934, 490] on link "Aanvraag wijzigen" at bounding box center [935, 488] width 77 height 16
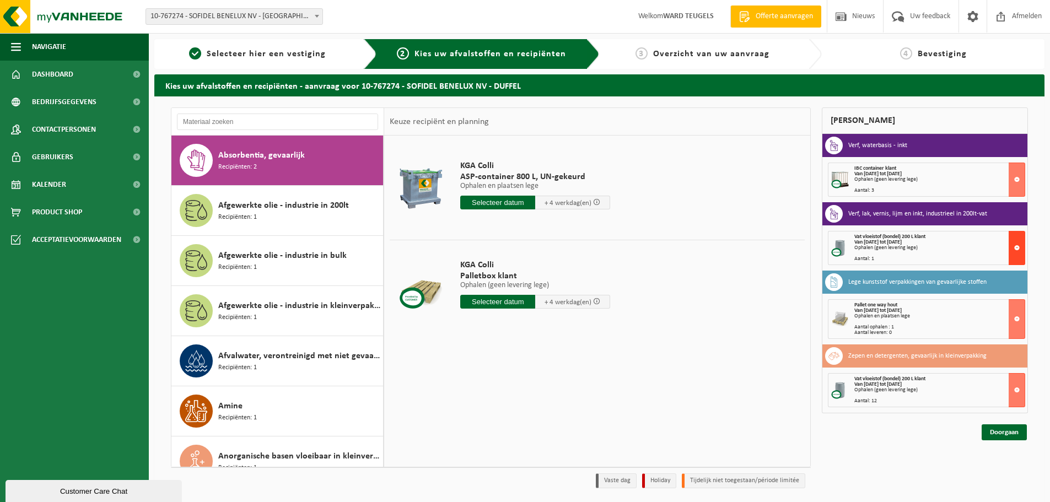
click at [1016, 247] on button at bounding box center [1016, 248] width 17 height 34
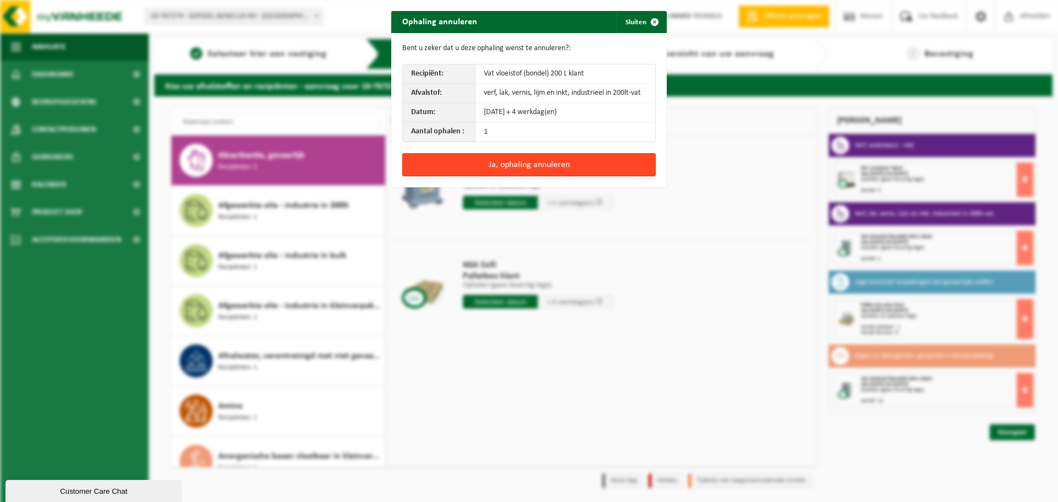
click at [517, 169] on button "Ja, ophaling annuleren" at bounding box center [528, 164] width 253 height 23
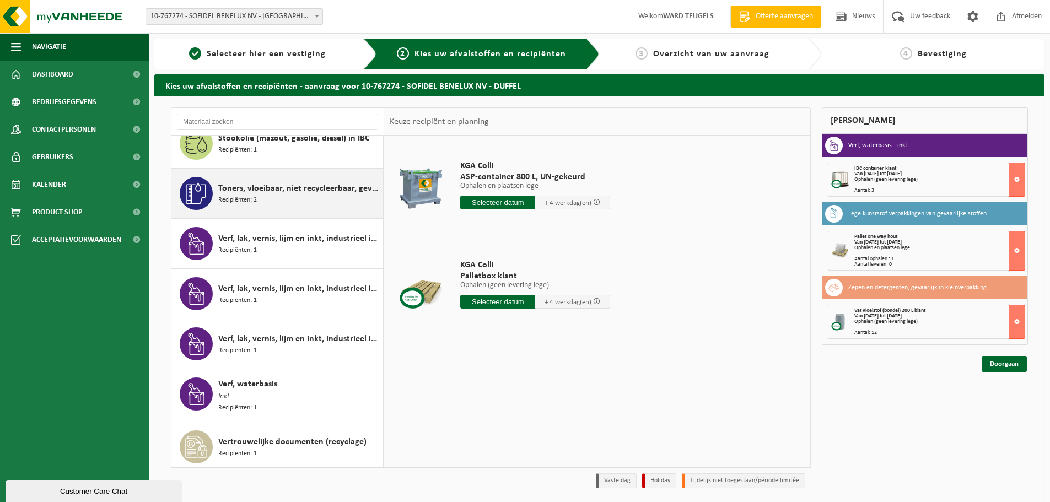
scroll to position [1874, 0]
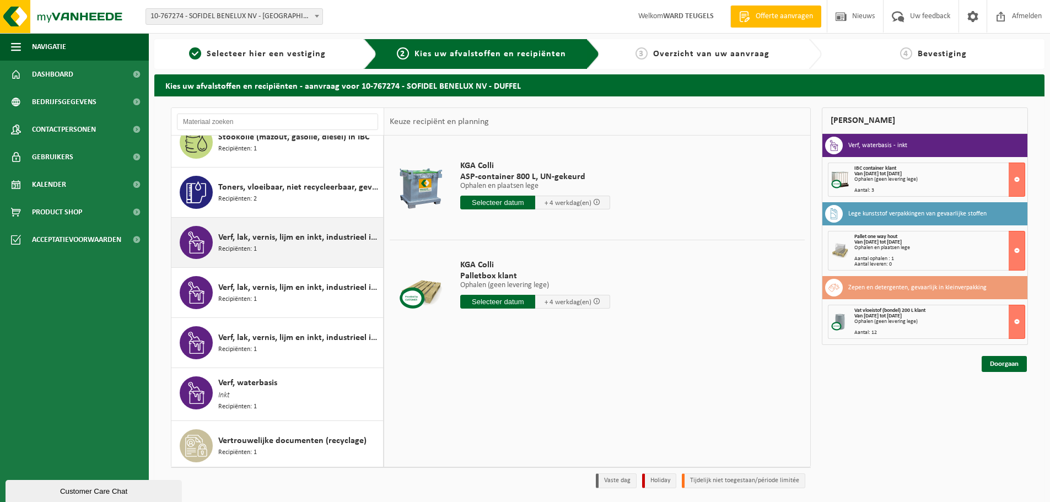
click at [281, 253] on div "Verf, lak, vernis, lijm en inkt, industrieel in 200lt-vat Recipiënten: 1" at bounding box center [299, 242] width 162 height 33
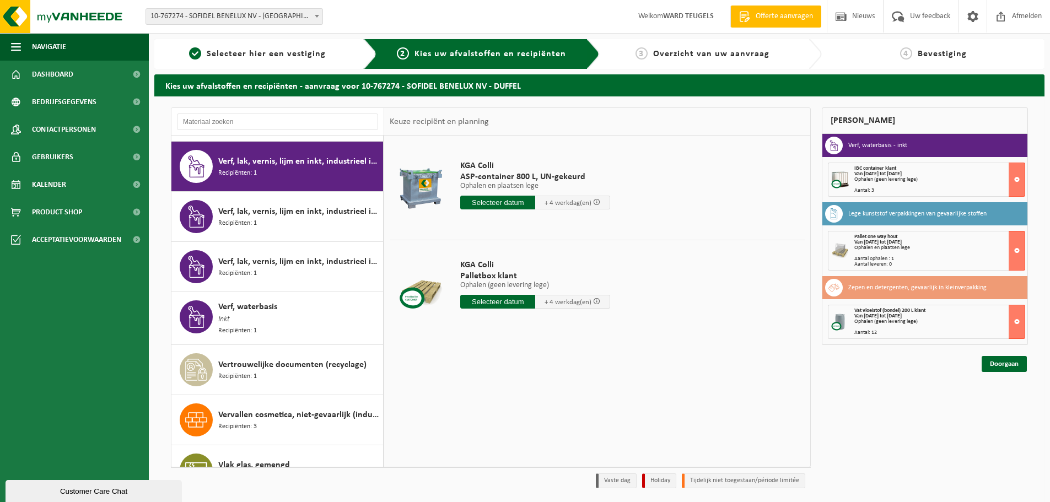
scroll to position [1956, 0]
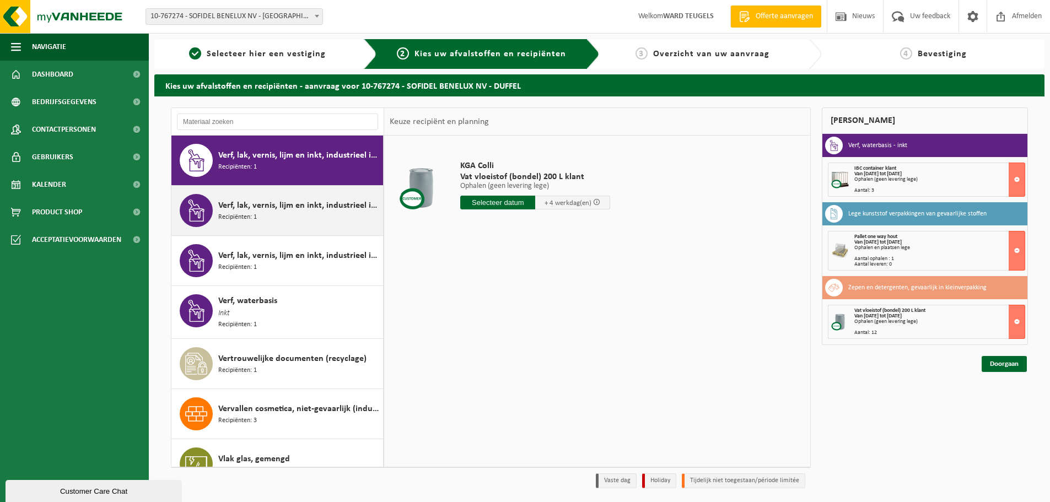
click at [283, 214] on div "Verf, lak, vernis, lijm en inkt, industrieel in IBC Recipiënten: 1" at bounding box center [299, 210] width 162 height 33
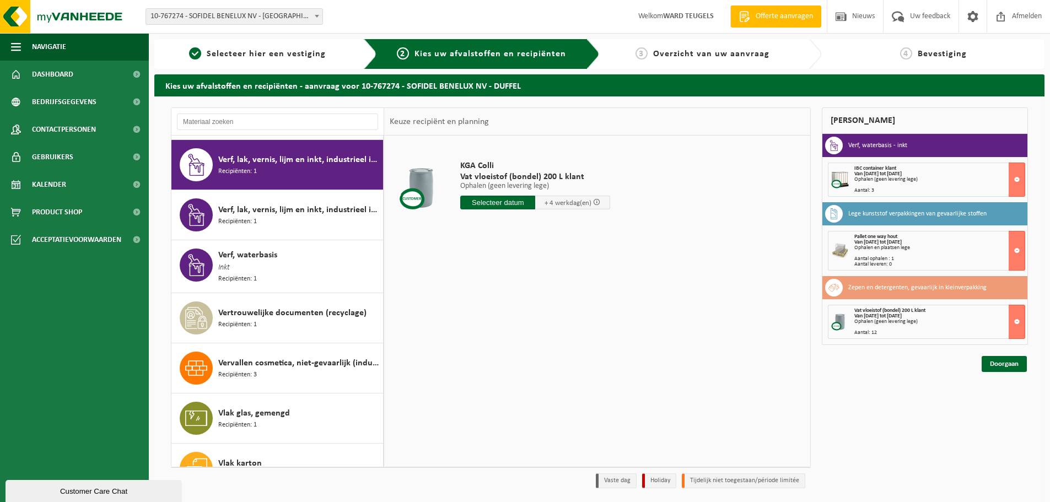
scroll to position [2006, 0]
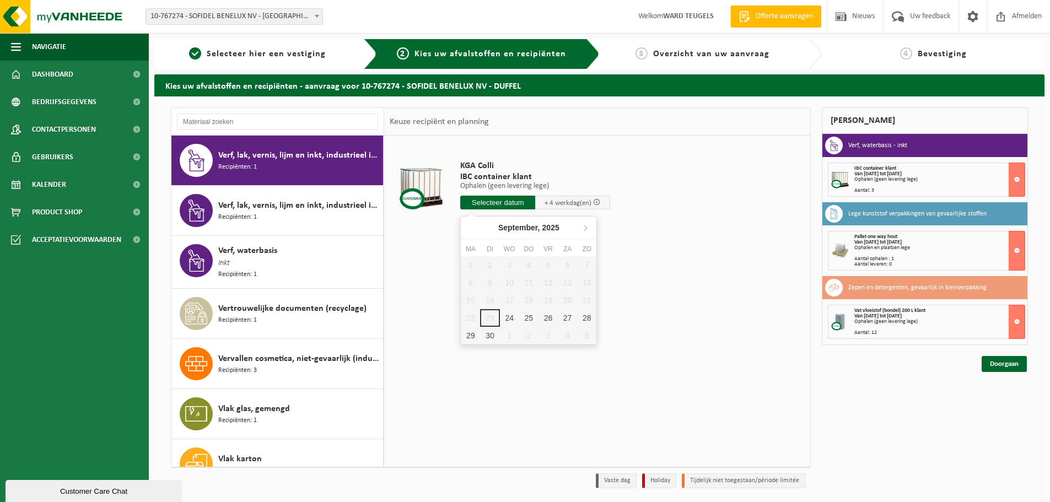
click at [500, 202] on input "text" at bounding box center [497, 203] width 75 height 14
click at [507, 319] on div "24" at bounding box center [509, 318] width 19 height 18
type input "Van 2025-09-24"
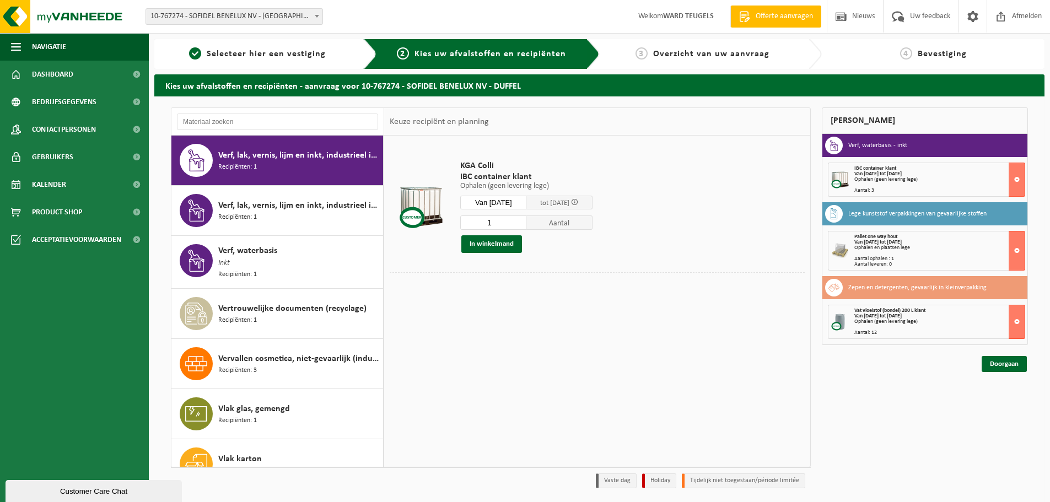
drag, startPoint x: 501, startPoint y: 218, endPoint x: 464, endPoint y: 224, distance: 38.0
click at [465, 223] on input "1" at bounding box center [493, 222] width 66 height 14
type input "3"
click at [496, 242] on button "In winkelmand" at bounding box center [491, 244] width 61 height 18
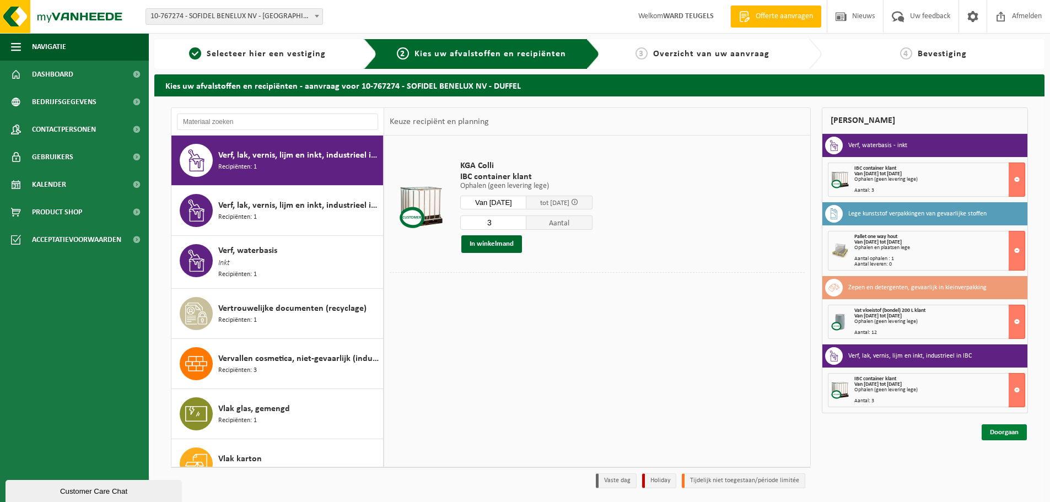
click at [1015, 431] on link "Doorgaan" at bounding box center [1003, 432] width 45 height 16
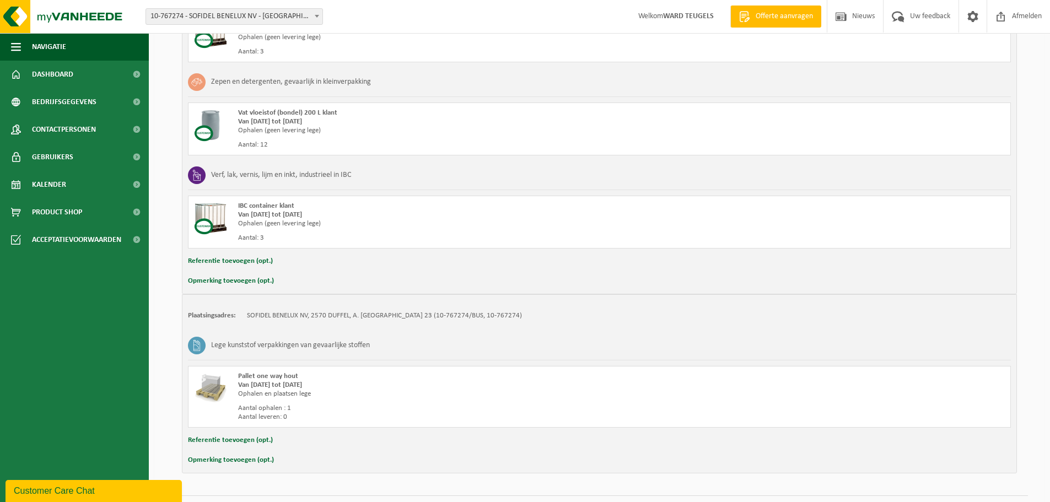
scroll to position [331, 0]
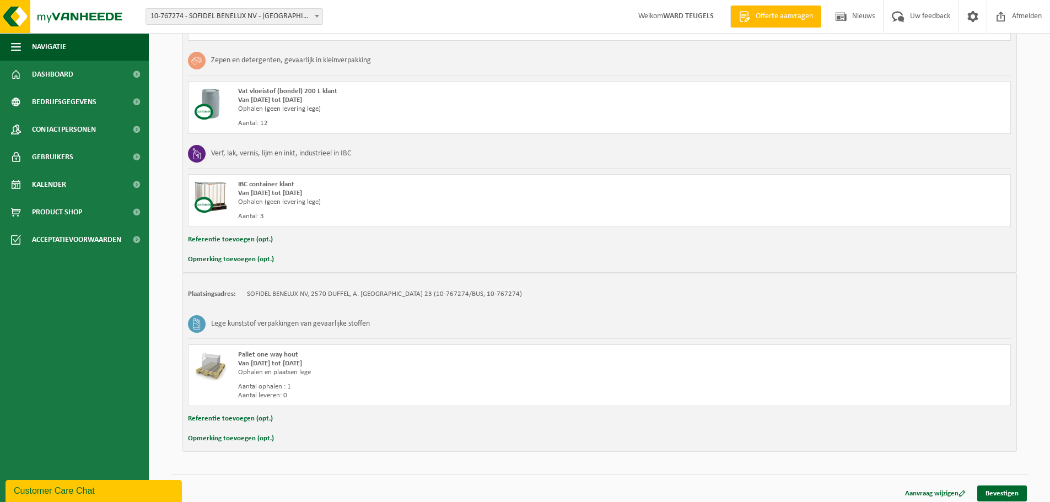
click at [223, 438] on button "Opmerking toevoegen (opt.)" at bounding box center [231, 438] width 86 height 14
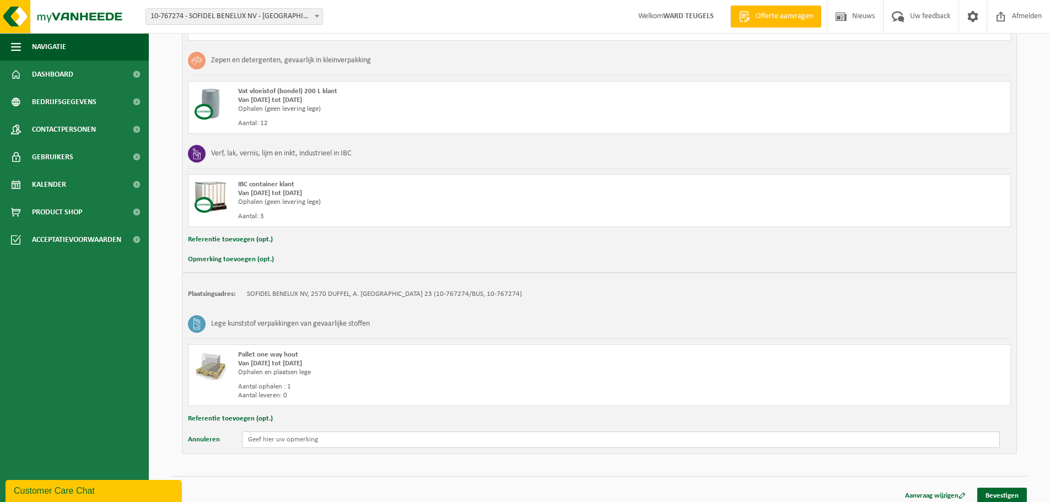
click at [265, 438] on input "text" at bounding box center [621, 439] width 758 height 17
type input "k"
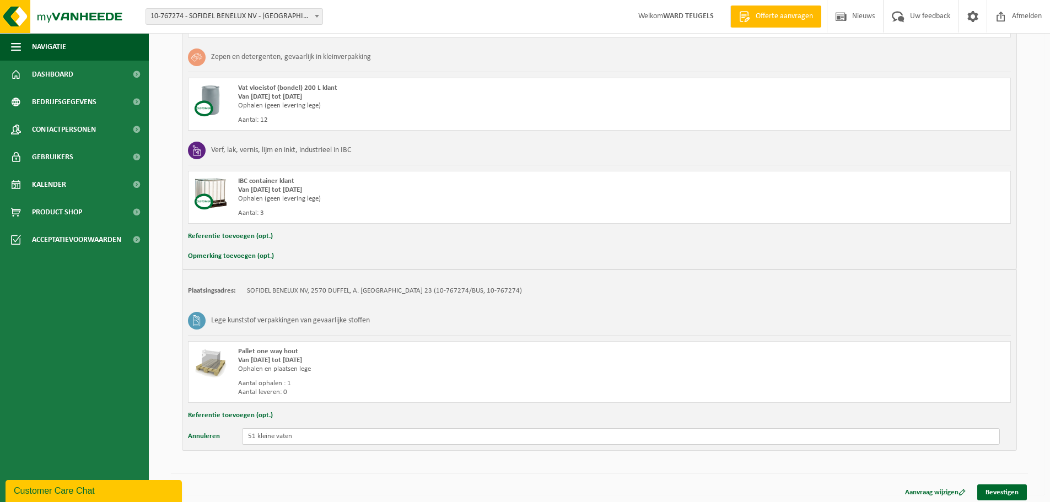
scroll to position [338, 0]
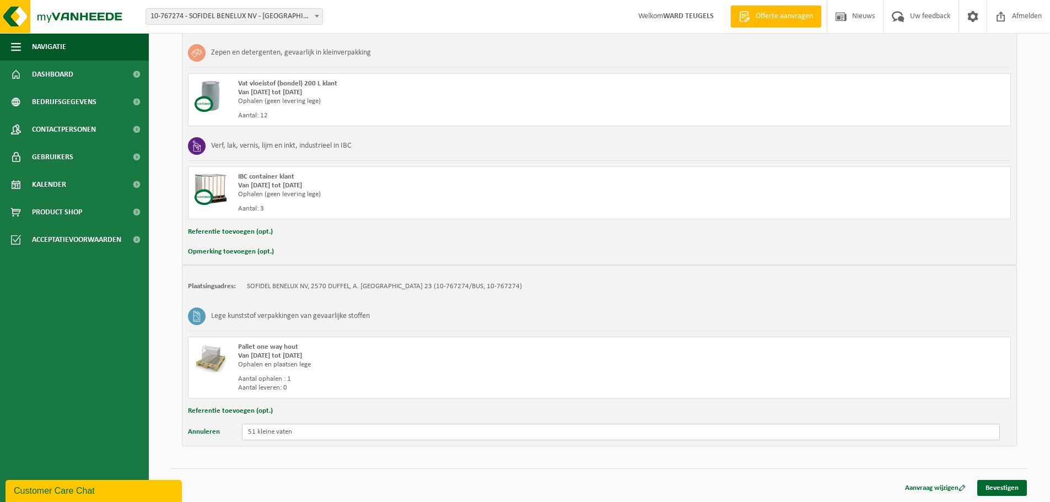
click at [256, 430] on input "51 kleine vaten" at bounding box center [621, 432] width 758 height 17
type input "51 lege kleine vaten"
click at [1003, 488] on link "Bevestigen" at bounding box center [1002, 488] width 50 height 16
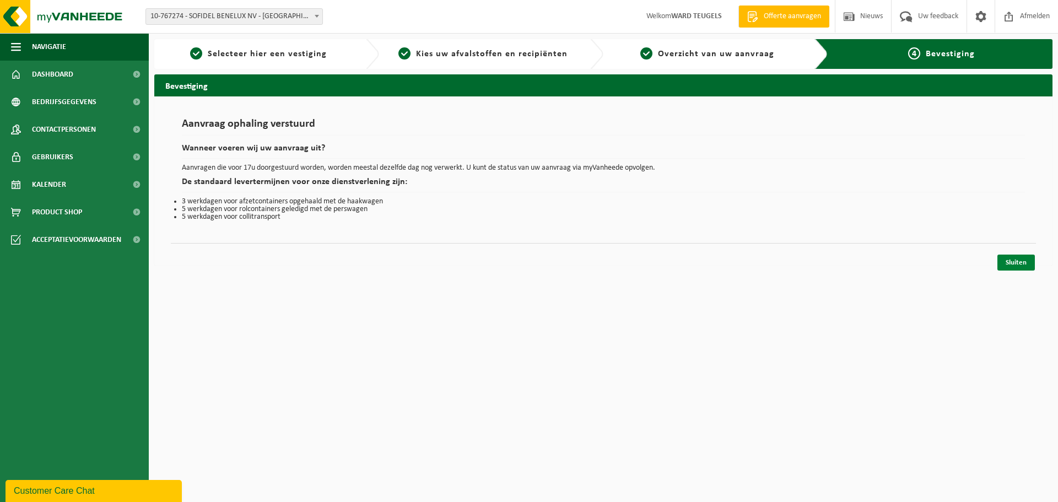
click at [1024, 260] on link "Sluiten" at bounding box center [1015, 263] width 37 height 16
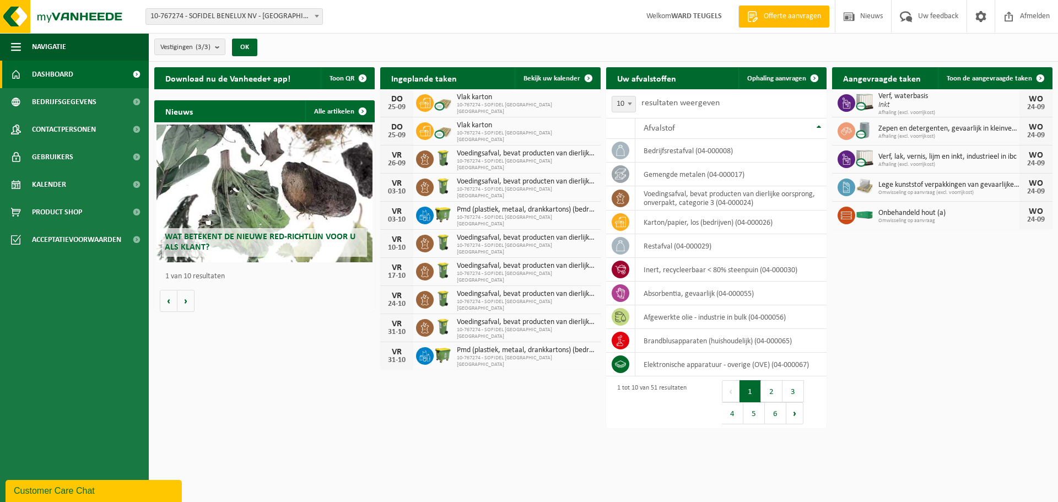
click at [249, 365] on div "Download nu de Vanheede+ app! Toon QR Ingeplande taken Bekijk uw kalender [DATE…" at bounding box center [604, 219] width 904 height 315
click at [77, 80] on link "Dashboard" at bounding box center [74, 75] width 149 height 28
